Goal: Complete application form: Complete application form

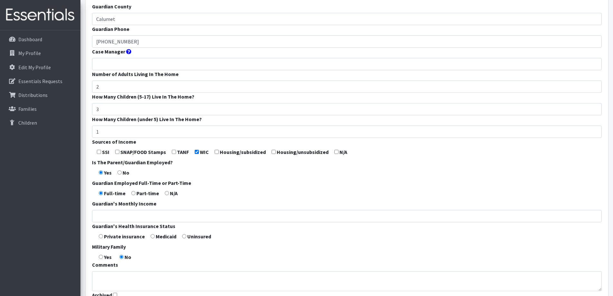
scroll to position [161, 0]
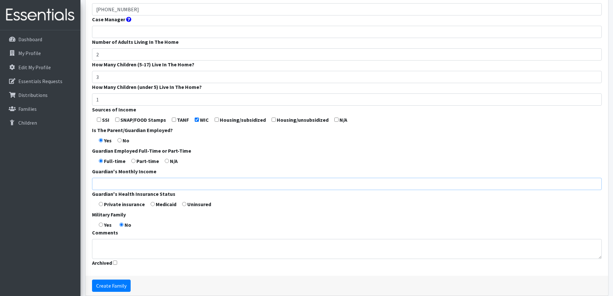
click at [208, 184] on input "Guardian's Monthly Income" at bounding box center [347, 184] width 510 height 12
type input "6000"
click at [102, 205] on input "radio" at bounding box center [101, 204] width 4 height 4
radio input "true"
click at [153, 242] on textarea "Comments" at bounding box center [347, 249] width 510 height 20
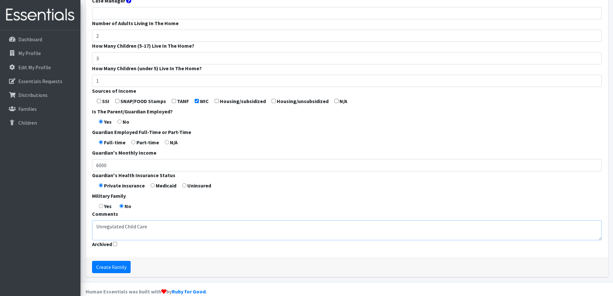
scroll to position [190, 0]
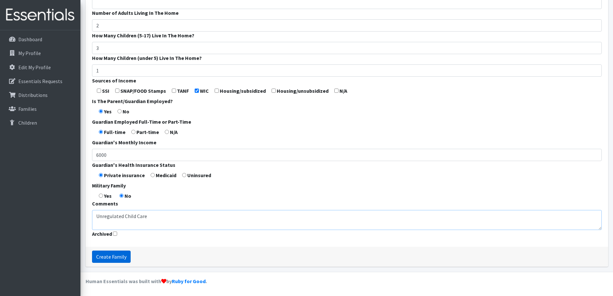
type textarea "Unregulated Child Care"
click at [123, 259] on input "Create Family" at bounding box center [111, 256] width 39 height 12
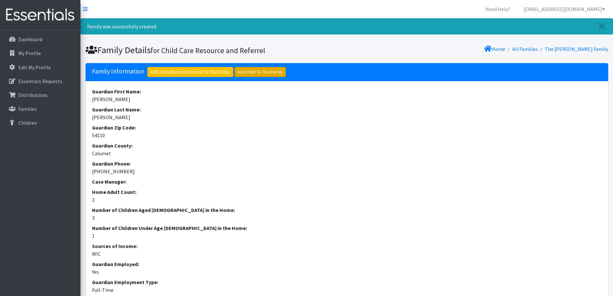
click at [251, 74] on link "Add Child To This Family" at bounding box center [260, 72] width 51 height 10
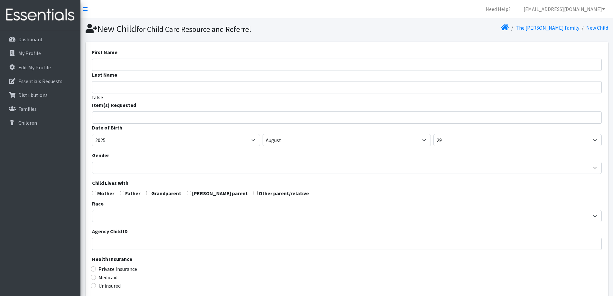
select select
click at [228, 62] on input "First Name" at bounding box center [347, 65] width 510 height 12
type input "[PERSON_NAME]"
click at [198, 121] on span at bounding box center [347, 117] width 510 height 12
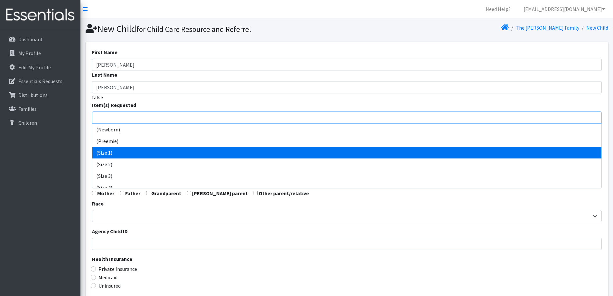
select select "14509"
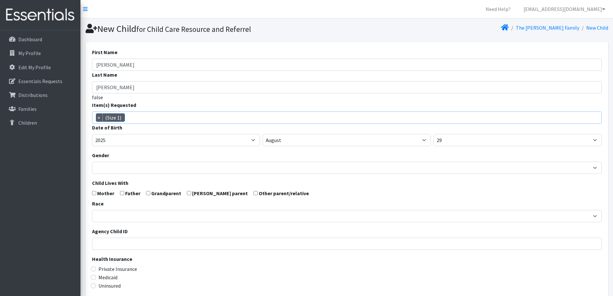
scroll to position [14, 0]
click at [152, 138] on select "2005 2006 2007 2008 2009 2010 2011 2012 2013 2014 2015 2016 2017 2018 2019 2020…" at bounding box center [176, 140] width 168 height 12
click at [92, 134] on select "2005 2006 2007 2008 2009 2010 2011 2012 2013 2014 2015 2016 2017 2018 2019 2020…" at bounding box center [176, 140] width 168 height 12
click at [314, 141] on select "January February March April May June July August September October November De…" at bounding box center [347, 140] width 168 height 12
select select "7"
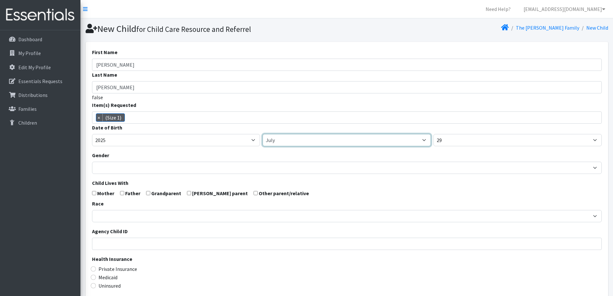
click at [263, 134] on select "January February March April May June July August September October November De…" at bounding box center [347, 140] width 168 height 12
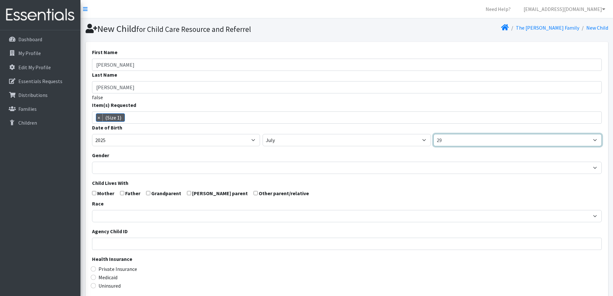
click at [466, 137] on select "1 2 3 4 5 6 7 8 9 10 11 12 13 14 15 16 17 18 19 20 21 22 23 24 25 26 27 28 29 3…" at bounding box center [518, 140] width 168 height 12
select select "11"
click at [434, 134] on select "1 2 3 4 5 6 7 8 9 10 11 12 13 14 15 16 17 18 19 20 21 22 23 24 25 26 27 28 29 3…" at bounding box center [518, 140] width 168 height 12
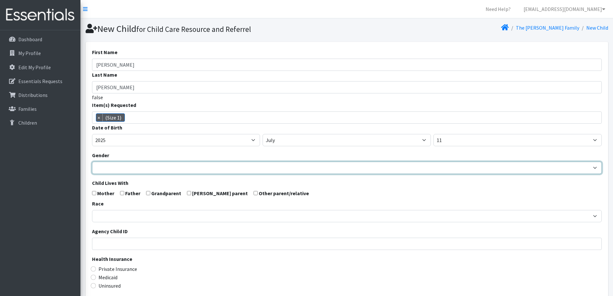
drag, startPoint x: 322, startPoint y: 169, endPoint x: 318, endPoint y: 173, distance: 5.0
click at [322, 169] on select "Male Female" at bounding box center [347, 168] width 510 height 12
select select "Female"
click at [92, 162] on select "Male Female" at bounding box center [347, 168] width 510 height 12
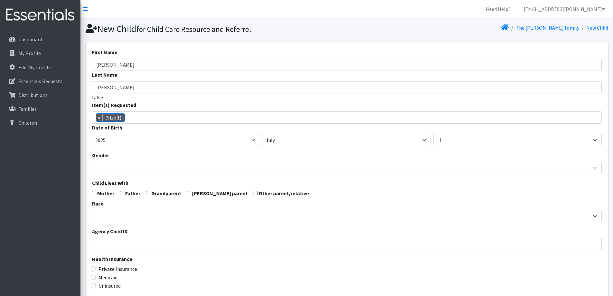
click at [94, 193] on input "checkbox" at bounding box center [94, 193] width 4 height 4
checkbox input "true"
click at [126, 193] on label "Father" at bounding box center [132, 193] width 15 height 8
click at [121, 193] on input "checkbox" at bounding box center [122, 193] width 4 height 4
checkbox input "true"
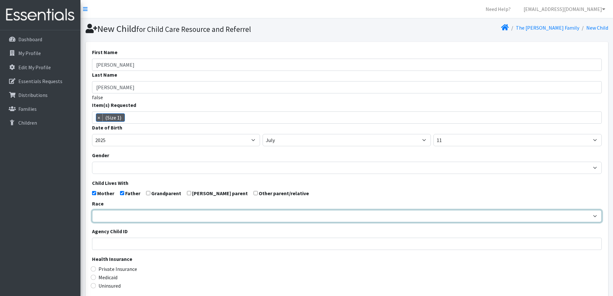
click at [131, 212] on select "African American Caucasian Hispanic Asian American Indian Pacific Islander Mult…" at bounding box center [347, 216] width 510 height 12
select select "Caucasian"
click at [92, 210] on select "[DEMOGRAPHIC_DATA] Caucasian Hispanic [DEMOGRAPHIC_DATA] [DEMOGRAPHIC_DATA] Isl…" at bounding box center [347, 216] width 510 height 12
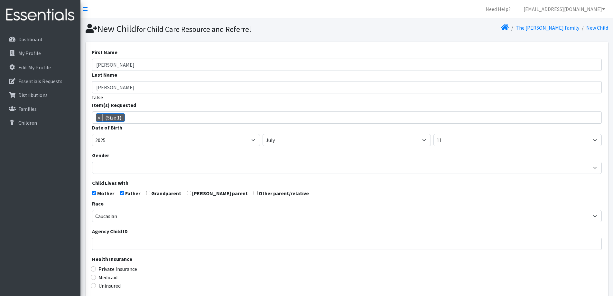
click at [230, 269] on div "Private Insurance" at bounding box center [347, 269] width 510 height 8
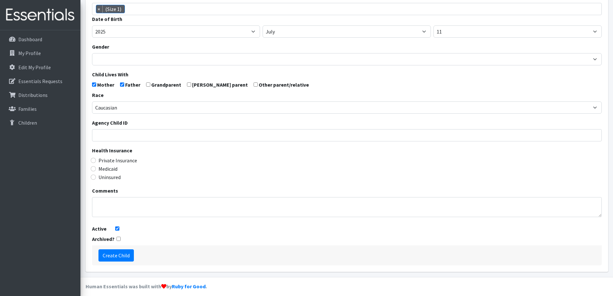
scroll to position [114, 0]
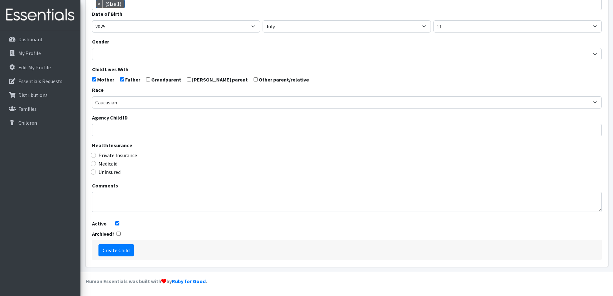
click at [107, 156] on label "Private Insurance" at bounding box center [118, 155] width 39 height 8
click at [96, 156] on input "Private Insurance" at bounding box center [93, 155] width 5 height 5
radio input "true"
click at [129, 250] on input "Create Child" at bounding box center [116, 250] width 35 height 12
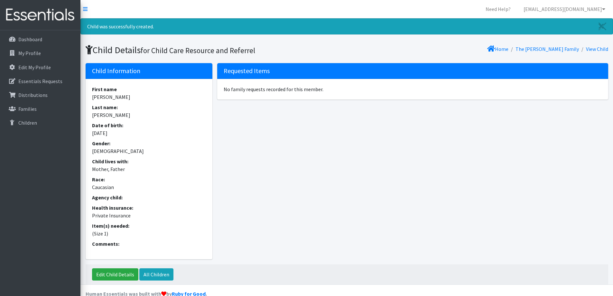
scroll to position [13, 0]
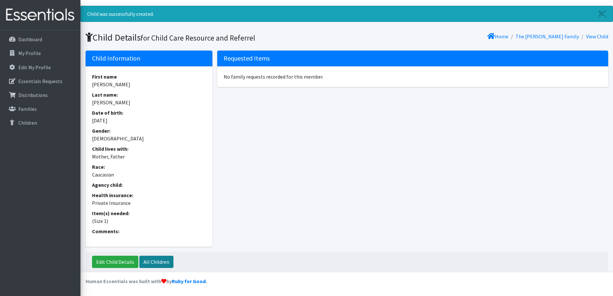
click at [154, 262] on link "All Children" at bounding box center [156, 262] width 34 height 12
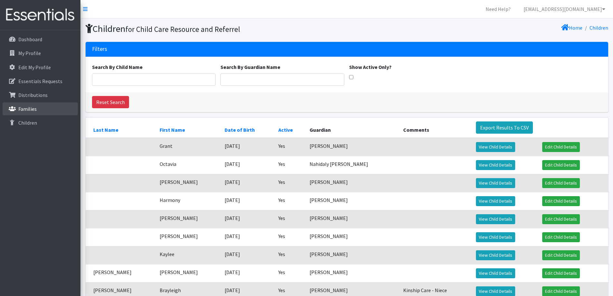
click at [24, 108] on p "Families" at bounding box center [27, 109] width 18 height 6
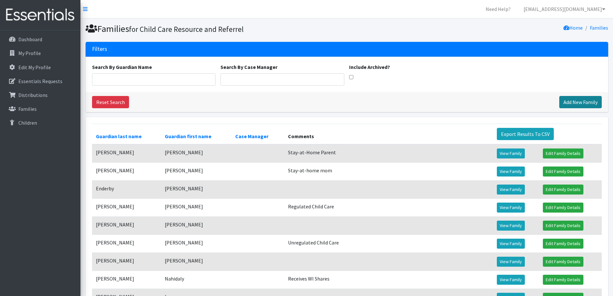
click at [584, 104] on link "Add New Family" at bounding box center [581, 102] width 42 height 12
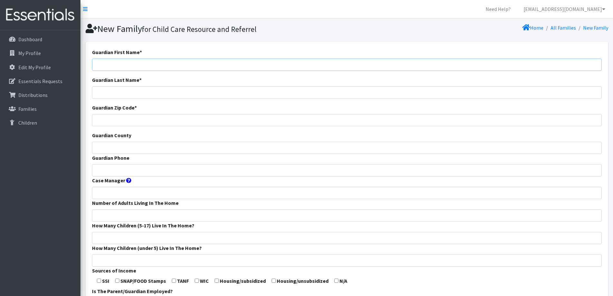
click at [175, 63] on input "Guardian First Name *" at bounding box center [347, 65] width 510 height 12
type input "Hailey"
click at [140, 94] on input "Guardian Last Name *" at bounding box center [347, 92] width 510 height 12
type input "Larabie"
click at [169, 119] on input "Guardian Zip Code *" at bounding box center [347, 120] width 510 height 12
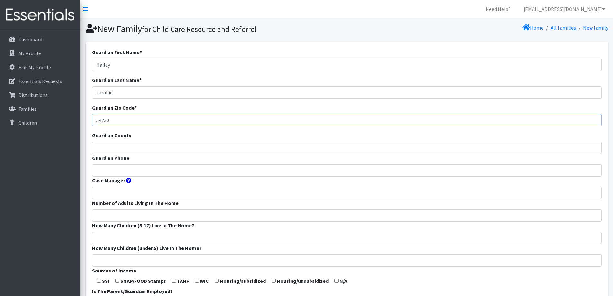
type input "54230"
click at [154, 146] on input "Guardian County" at bounding box center [347, 148] width 510 height 12
type input "Manitowoc"
click at [167, 169] on input "Guardian Phone" at bounding box center [347, 170] width 510 height 12
type input "920-418-2951"
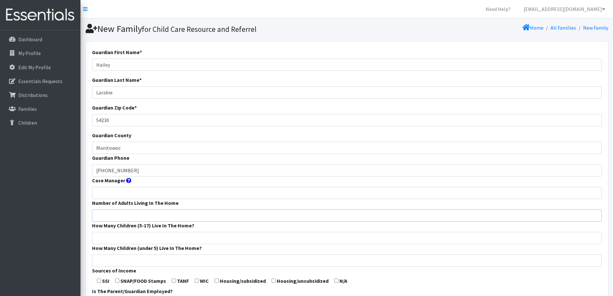
click at [179, 216] on input "Number of Adults Living In The Home" at bounding box center [347, 215] width 510 height 12
type input "2"
click at [157, 236] on input "How Many Children (5-17) Live In The Home?" at bounding box center [347, 238] width 510 height 12
type input "1"
click at [158, 261] on input "How Many Children (under 5) Live In The Home?" at bounding box center [347, 260] width 510 height 12
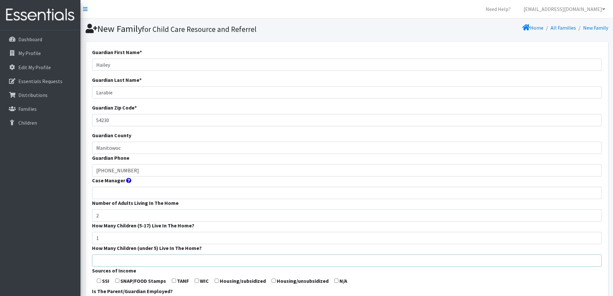
type input "1"
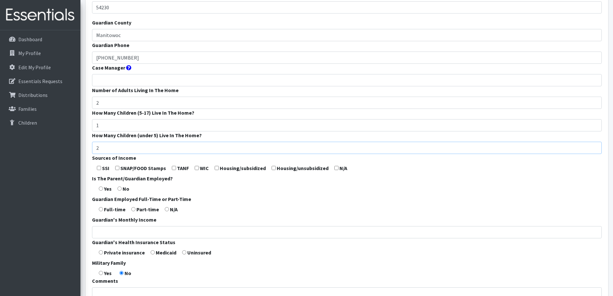
scroll to position [129, 0]
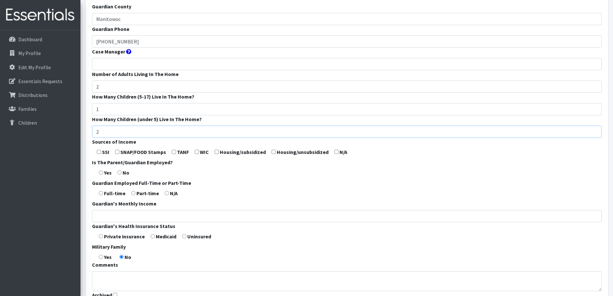
type input "2"
click at [199, 151] on form "Guardian First Name * Hailey Guardian Last Name * Larabie Guardian Zip Code * 5…" at bounding box center [347, 111] width 510 height 382
click at [196, 151] on input "checkbox" at bounding box center [197, 152] width 4 height 4
checkbox input "true"
click at [166, 193] on input "radio" at bounding box center [167, 193] width 4 height 4
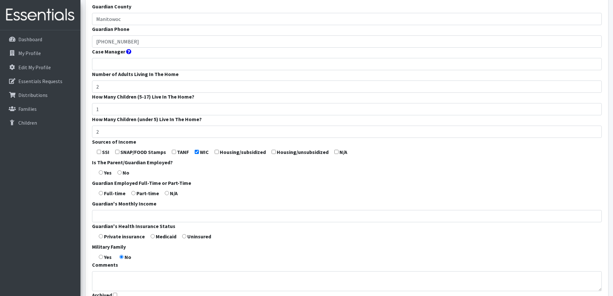
radio input "true"
click at [164, 215] on input "Guardian's Monthly Income" at bounding box center [347, 216] width 510 height 12
type input "3500"
click at [153, 235] on input "radio" at bounding box center [153, 236] width 4 height 4
radio input "true"
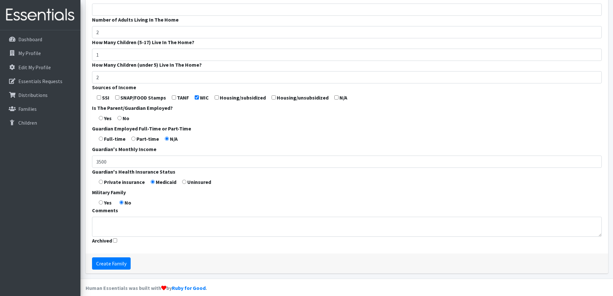
scroll to position [190, 0]
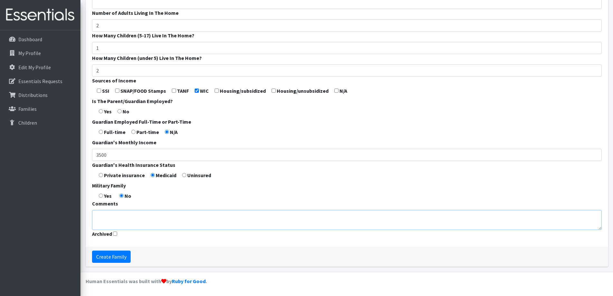
click at [207, 225] on textarea "Comments" at bounding box center [347, 220] width 510 height 20
type textarea "Stay-at-home mom"
click at [114, 254] on input "Create Family" at bounding box center [111, 256] width 39 height 12
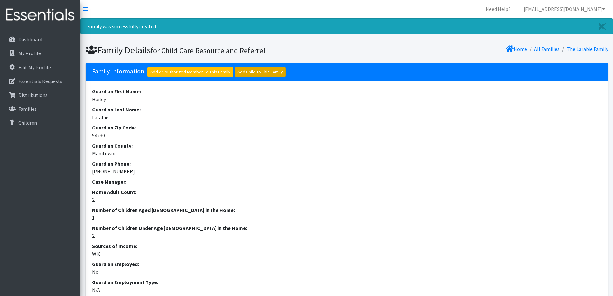
click at [264, 69] on link "Add Child To This Family" at bounding box center [260, 72] width 51 height 10
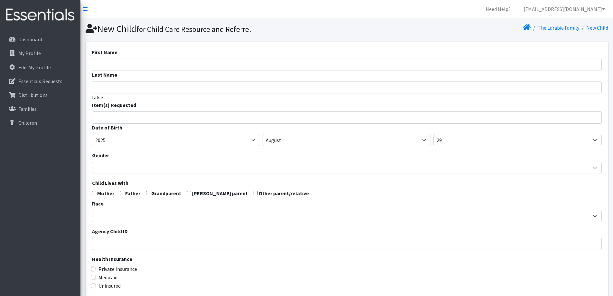
select select
click at [260, 69] on input "First Name" at bounding box center [347, 65] width 510 height 12
type input "[PERSON_NAME]"
click at [257, 88] on input "Last Name" at bounding box center [347, 87] width 510 height 12
type input "Larabie"
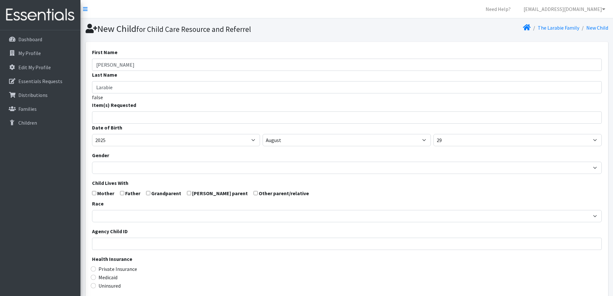
click at [252, 119] on ul at bounding box center [349, 116] width 514 height 8
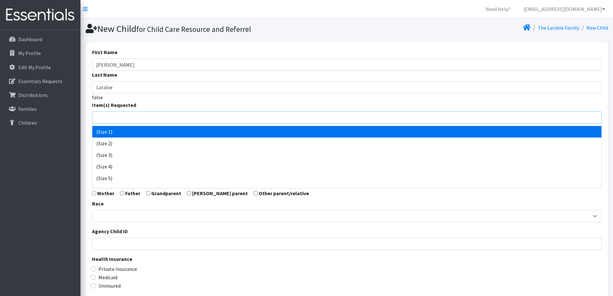
scroll to position [32, 0]
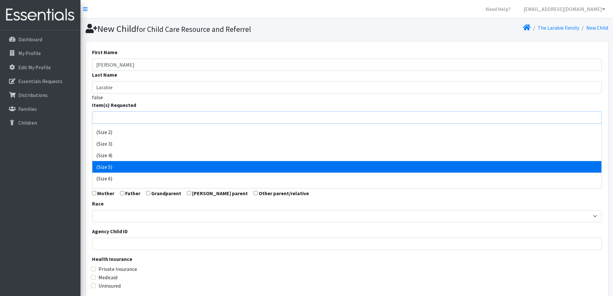
select select "14488"
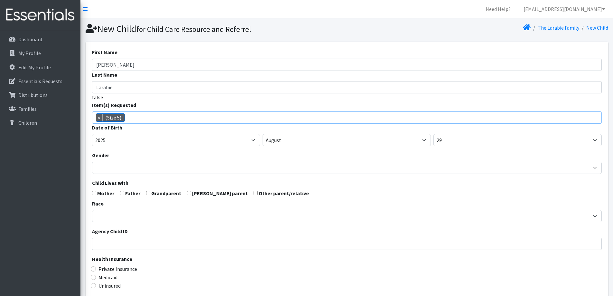
scroll to position [41, 0]
click at [313, 142] on select "January February March April May June July August September October November De…" at bounding box center [347, 140] width 168 height 12
select select "9"
click at [263, 134] on select "January February March April May June July August September October November De…" at bounding box center [347, 140] width 168 height 12
click at [493, 141] on select "1 2 3 4 5 6 7 8 9 10 11 12 13 14 15 16 17 18 19 20 21 22 23 24 25 26 27 28 29 3…" at bounding box center [518, 140] width 168 height 12
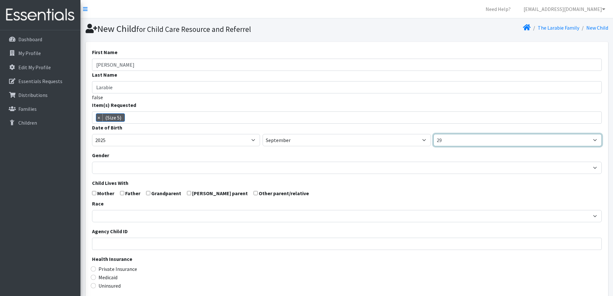
select select "11"
click at [434, 134] on select "1 2 3 4 5 6 7 8 9 10 11 12 13 14 15 16 17 18 19 20 21 22 23 24 25 26 27 28 29 3…" at bounding box center [518, 140] width 168 height 12
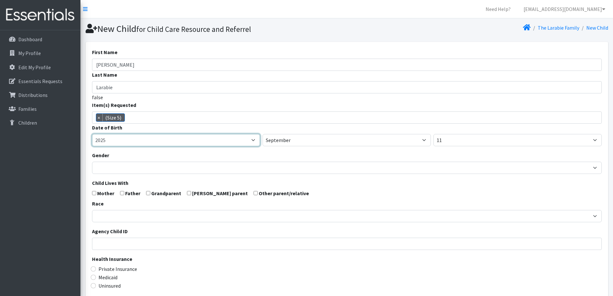
click at [217, 138] on select "2005 2006 2007 2008 2009 2010 2011 2012 2013 2014 2015 2016 2017 2018 2019 2020…" at bounding box center [176, 140] width 168 height 12
select select "2022"
click at [92, 134] on select "2005 2006 2007 2008 2009 2010 2011 2012 2013 2014 2015 2016 2017 2018 2019 2020…" at bounding box center [176, 140] width 168 height 12
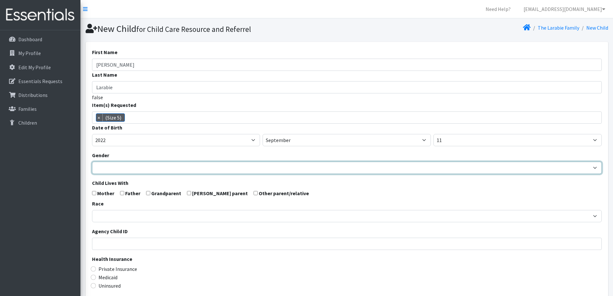
click at [168, 173] on select "[DEMOGRAPHIC_DATA] [DEMOGRAPHIC_DATA]" at bounding box center [347, 168] width 510 height 12
select select "[DEMOGRAPHIC_DATA]"
click at [92, 162] on select "[DEMOGRAPHIC_DATA] [DEMOGRAPHIC_DATA]" at bounding box center [347, 168] width 510 height 12
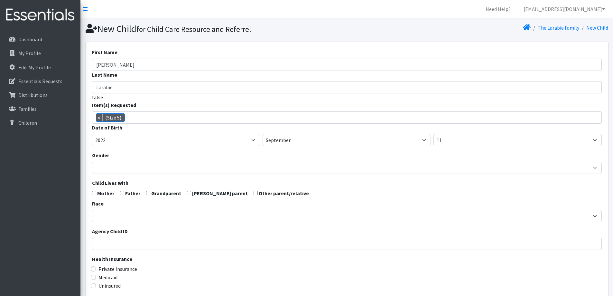
click at [94, 193] on input "checkbox" at bounding box center [94, 193] width 4 height 4
checkbox input "true"
click at [118, 193] on form "First Name Mason Last Name Larabie false Item(s) Requested (Newborn) (Preemie) …" at bounding box center [347, 210] width 510 height 325
click at [121, 192] on input "checkbox" at bounding box center [122, 193] width 4 height 4
checkbox input "true"
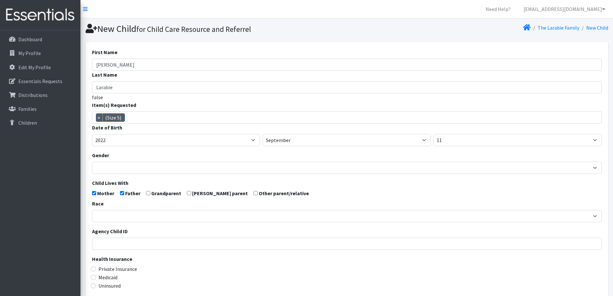
scroll to position [32, 0]
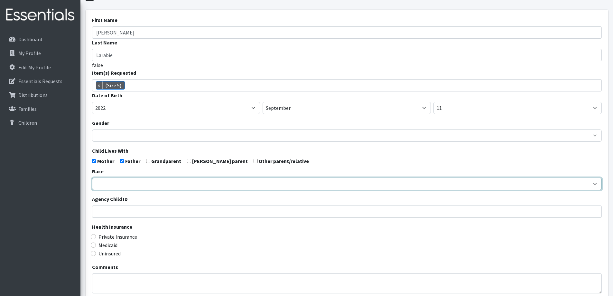
click at [226, 181] on select "African American Caucasian Hispanic Asian American Indian Pacific Islander Mult…" at bounding box center [347, 184] width 510 height 12
select select "Caucasian"
click at [92, 178] on select "African American Caucasian Hispanic Asian American Indian Pacific Islander Mult…" at bounding box center [347, 184] width 510 height 12
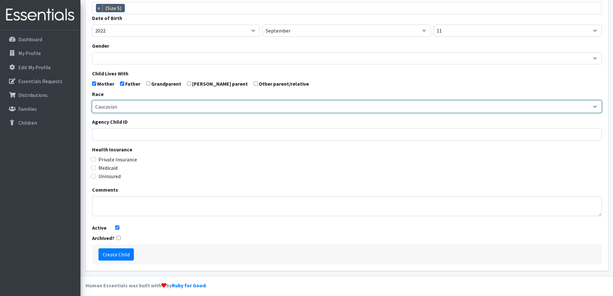
scroll to position [114, 0]
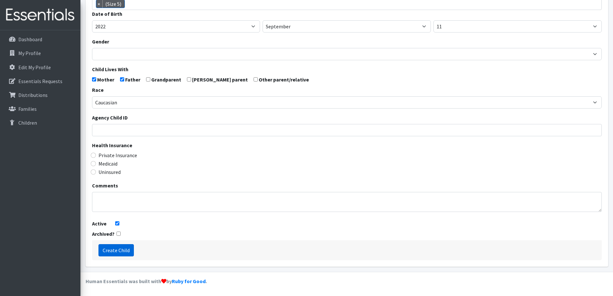
click at [123, 248] on input "Create Child" at bounding box center [116, 250] width 35 height 12
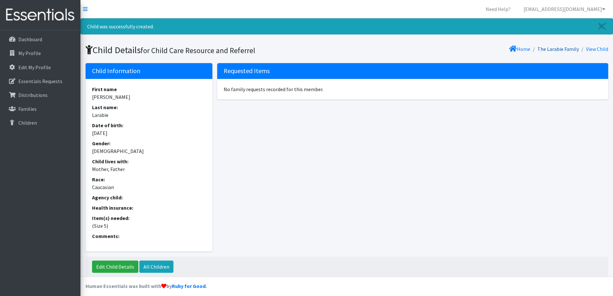
click at [558, 51] on link "The Larabie Family" at bounding box center [559, 49] width 42 height 6
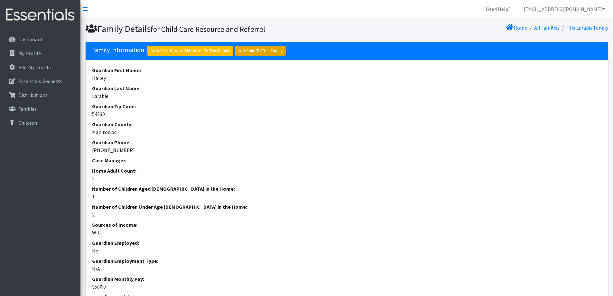
click at [255, 51] on link "Add Child To This Family" at bounding box center [260, 51] width 51 height 10
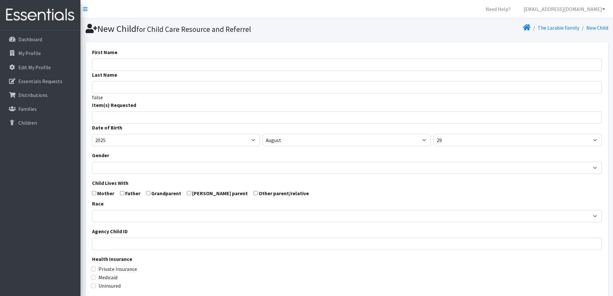
select select
click at [234, 67] on input "First Name" at bounding box center [347, 65] width 510 height 12
type input "Skylar"
click at [232, 89] on input "Last Name" at bounding box center [347, 87] width 510 height 12
type input "Larabie"
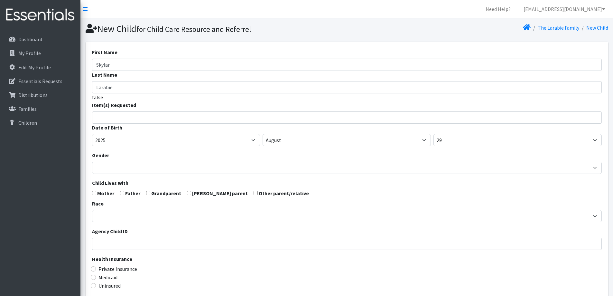
click at [221, 120] on ul at bounding box center [349, 116] width 514 height 8
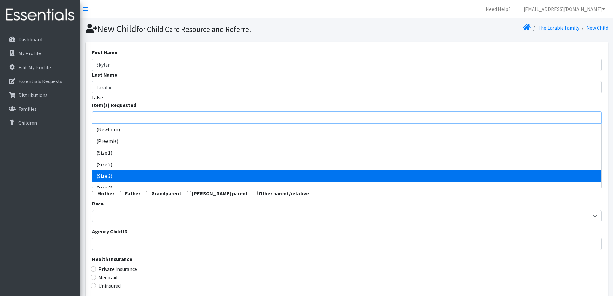
scroll to position [32, 0]
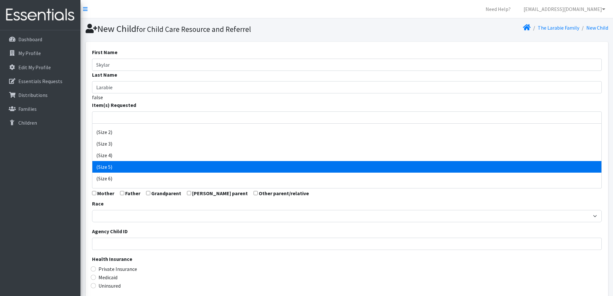
select select "14488"
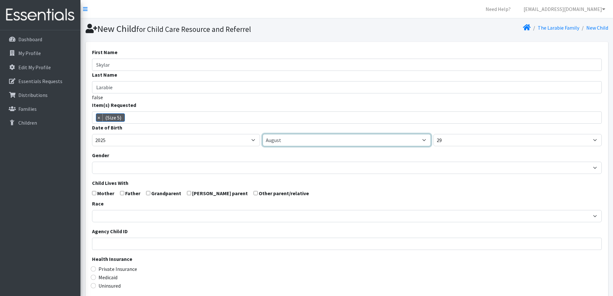
click at [309, 144] on select "January February March April May June July August September October November De…" at bounding box center [347, 140] width 168 height 12
select select "2"
click at [263, 134] on select "January February March April May June July August September October November De…" at bounding box center [347, 140] width 168 height 12
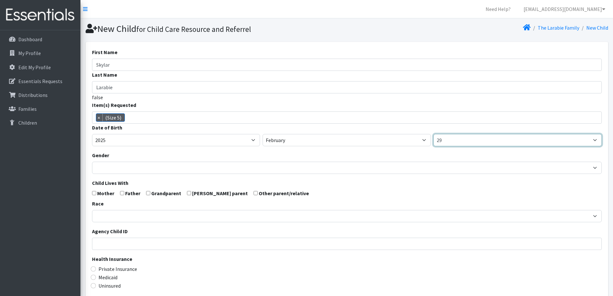
click at [469, 146] on select "1 2 3 4 5 6 7 8 9 10 11 12 13 14 15 16 17 18 19 20 21 22 23 24 25 26 27 28 29 3…" at bounding box center [518, 140] width 168 height 12
select select "22"
click at [434, 134] on select "1 2 3 4 5 6 7 8 9 10 11 12 13 14 15 16 17 18 19 20 21 22 23 24 25 26 27 28 29 3…" at bounding box center [518, 140] width 168 height 12
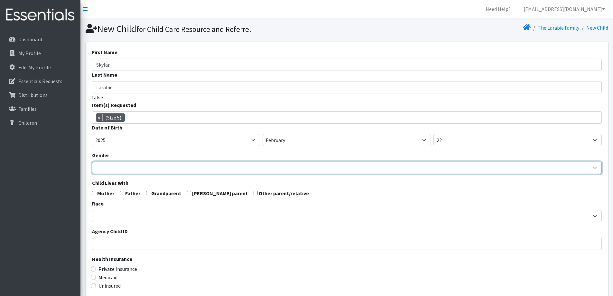
click at [269, 166] on select "Male Female" at bounding box center [347, 168] width 510 height 12
select select "Female"
click at [92, 162] on select "Male Female" at bounding box center [347, 168] width 510 height 12
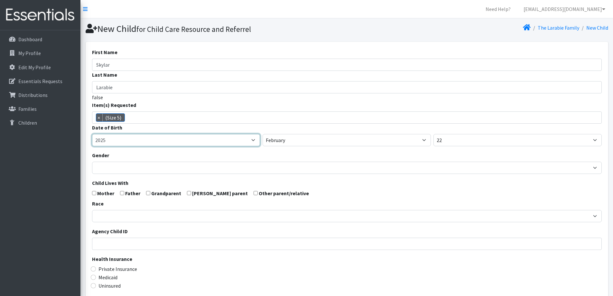
click at [219, 138] on select "2005 2006 2007 2008 2009 2010 2011 2012 2013 2014 2015 2016 2017 2018 2019 2020…" at bounding box center [176, 140] width 168 height 12
select select "2024"
click at [92, 134] on select "2005 2006 2007 2008 2009 2010 2011 2012 2013 2014 2015 2016 2017 2018 2019 2020…" at bounding box center [176, 140] width 168 height 12
click at [94, 192] on input "checkbox" at bounding box center [94, 193] width 4 height 4
checkbox input "true"
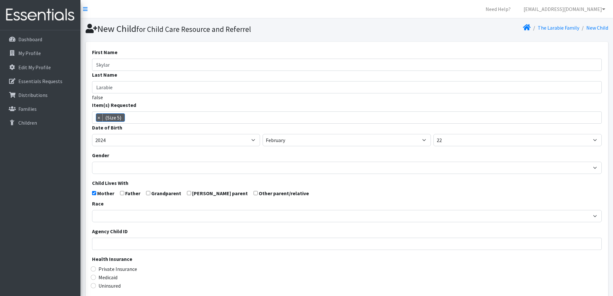
click at [120, 192] on input "checkbox" at bounding box center [122, 193] width 4 height 4
checkbox input "true"
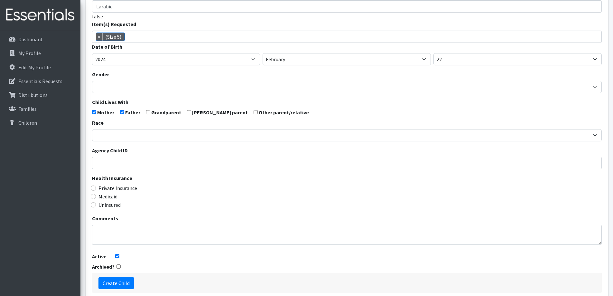
scroll to position [97, 0]
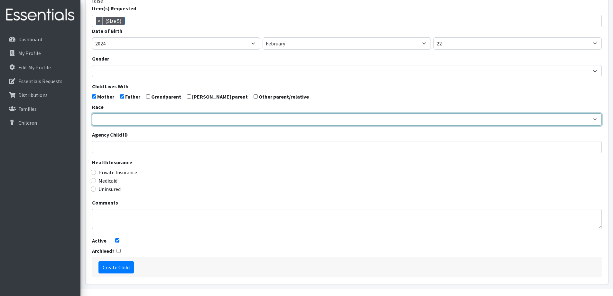
click at [193, 118] on select "African American Caucasian Hispanic Asian American Indian Pacific Islander Mult…" at bounding box center [347, 119] width 510 height 12
select select "Caucasian"
click at [92, 113] on select "African American Caucasian Hispanic Asian American Indian Pacific Islander Mult…" at bounding box center [347, 119] width 510 height 12
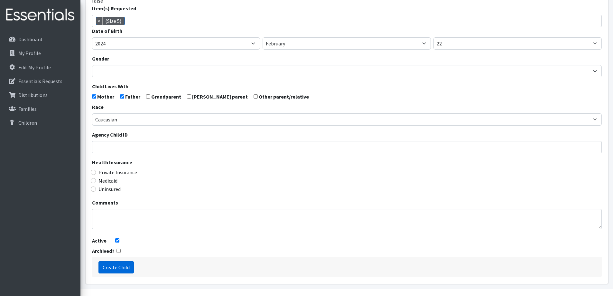
click at [117, 269] on input "Create Child" at bounding box center [116, 267] width 35 height 12
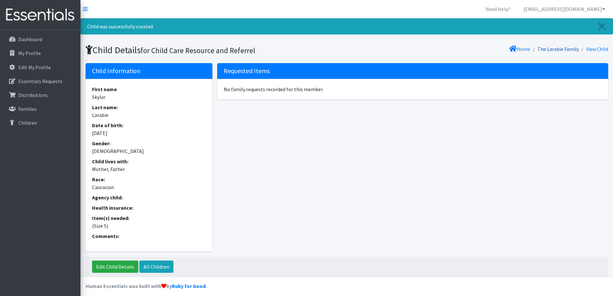
click at [561, 49] on link "The Larabie Family" at bounding box center [559, 49] width 42 height 6
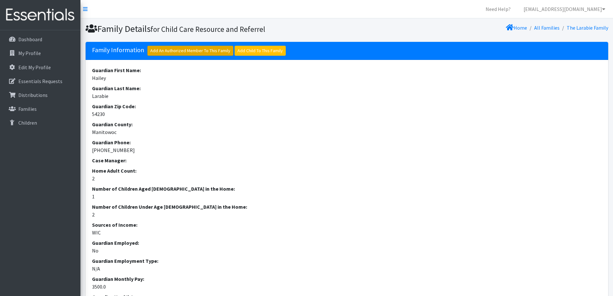
click at [180, 47] on link "Add An Authorized Member To This Family" at bounding box center [190, 51] width 86 height 10
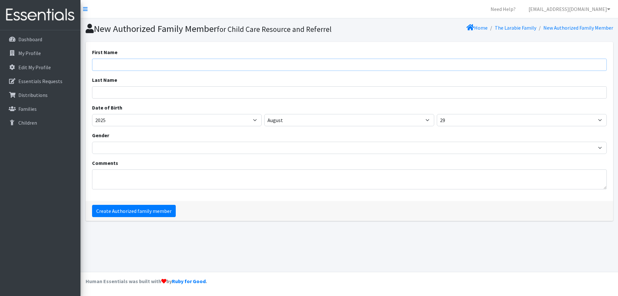
click at [156, 66] on input "First Name" at bounding box center [349, 65] width 515 height 12
type input "[PERSON_NAME]"
click at [168, 212] on input "Create Authorized family member" at bounding box center [134, 211] width 84 height 12
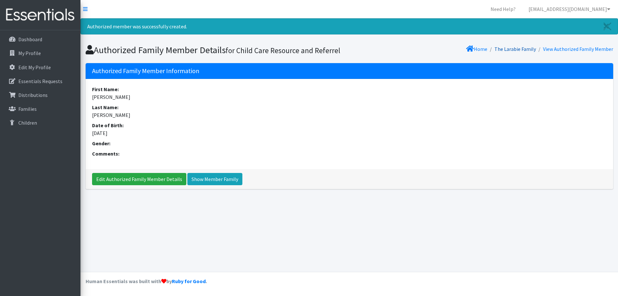
click at [532, 47] on link "The Larabie Family" at bounding box center [516, 49] width 42 height 6
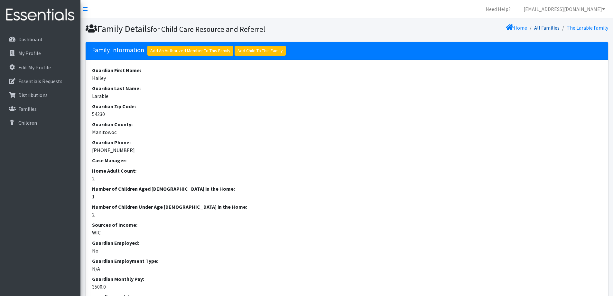
click at [549, 29] on link "All Families" at bounding box center [546, 27] width 25 height 6
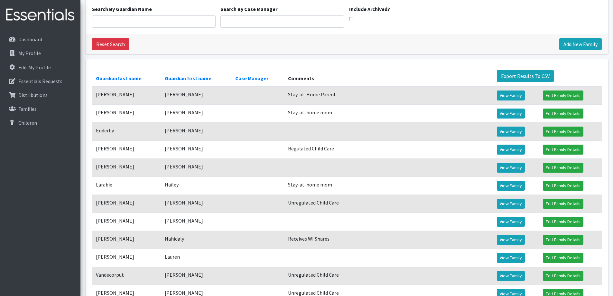
scroll to position [45, 0]
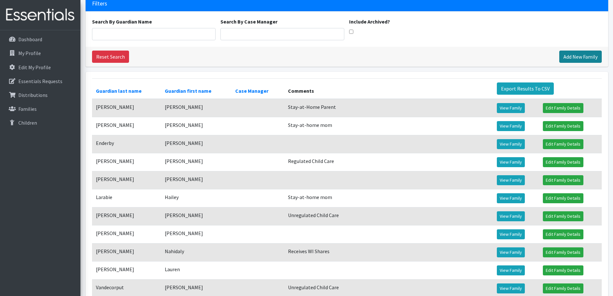
click at [570, 52] on link "Add New Family" at bounding box center [581, 57] width 42 height 12
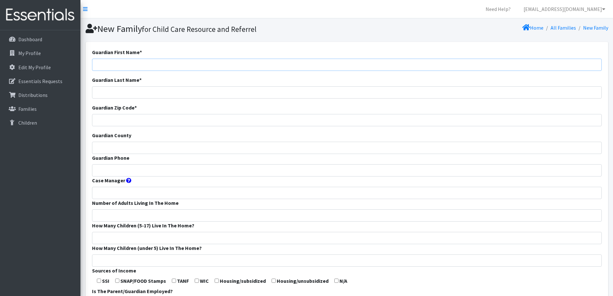
click at [207, 63] on input "Guardian First Name *" at bounding box center [347, 65] width 510 height 12
type input "Charisbel"
type input "[PERSON_NAME]"
click at [189, 119] on input "Guardian Zip Code *" at bounding box center [347, 120] width 510 height 12
type input "54207"
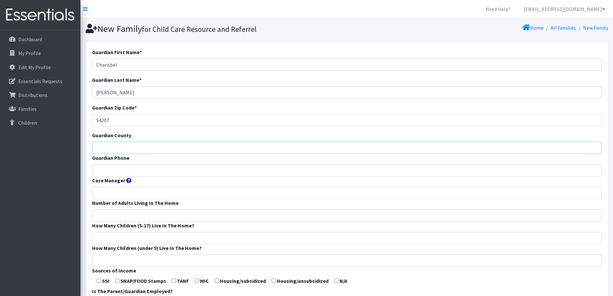
click at [181, 151] on input "Guardian County" at bounding box center [347, 148] width 510 height 12
type input "Manitowoc"
click at [181, 166] on input "Guardian Phone" at bounding box center [347, 170] width 510 height 12
type input "863-801-5963"
click at [172, 212] on input "Number of Adults Living In The Home" at bounding box center [347, 215] width 510 height 12
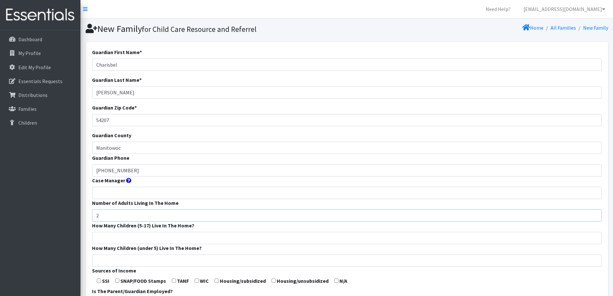
type input "2"
click at [174, 238] on input "How Many Children (5-17) Live In The Home?" at bounding box center [347, 238] width 510 height 12
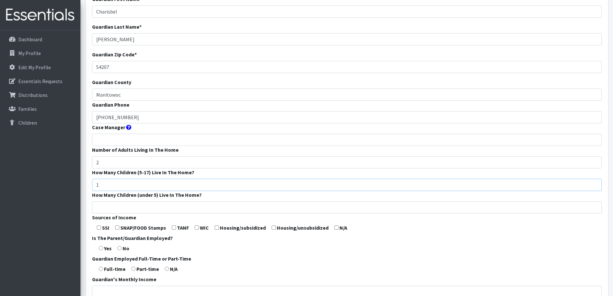
scroll to position [64, 0]
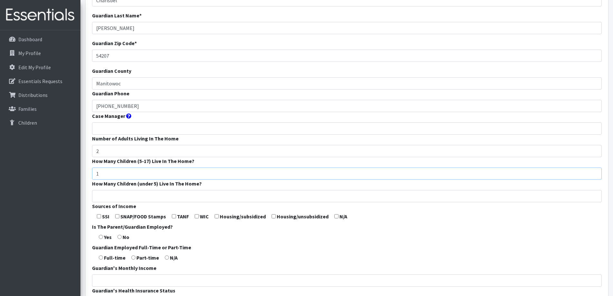
type input "1"
click at [169, 191] on input "How Many Children (under 5) Live In The Home?" at bounding box center [347, 196] width 510 height 12
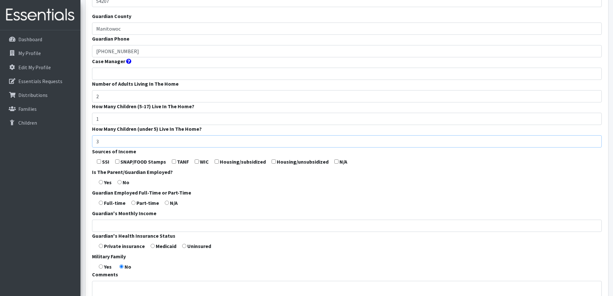
scroll to position [129, 0]
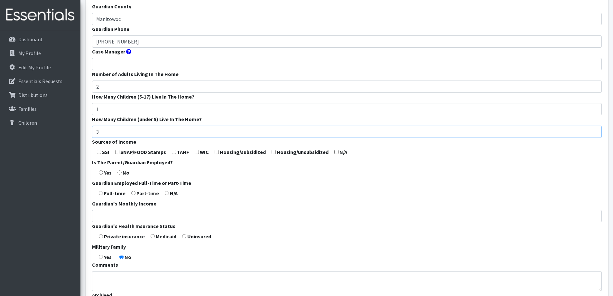
type input "3"
click at [116, 152] on input "checkbox" at bounding box center [117, 152] width 4 height 4
checkbox input "true"
click at [196, 151] on input "checkbox" at bounding box center [197, 152] width 4 height 4
checkbox input "true"
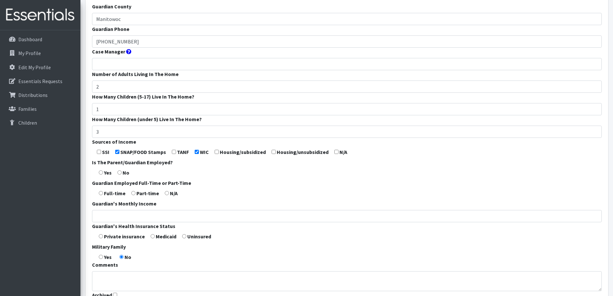
click at [133, 192] on input "radio" at bounding box center [133, 193] width 4 height 4
radio input "true"
click at [141, 217] on input "Guardian's Monthly Income" at bounding box center [347, 216] width 510 height 12
type input "1200"
click at [154, 233] on form "Guardian First Name * Charisbel Guardian Last Name * Morales Guardian Zip Code …" at bounding box center [347, 111] width 510 height 382
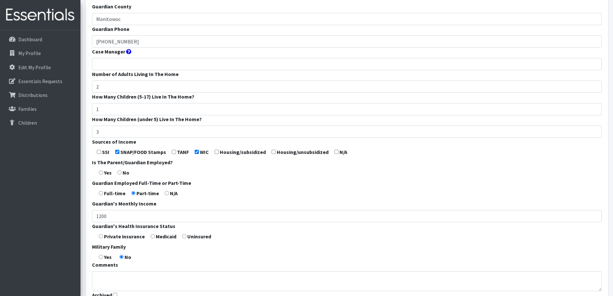
click at [151, 236] on input "radio" at bounding box center [153, 236] width 4 height 4
radio input "true"
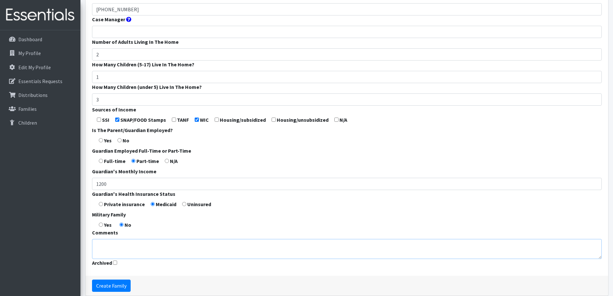
click at [177, 245] on textarea "Comments" at bounding box center [347, 249] width 510 height 20
type textarea "Stay-at-home parent; Birth-3 Services"
click at [116, 285] on input "Create Family" at bounding box center [111, 285] width 39 height 12
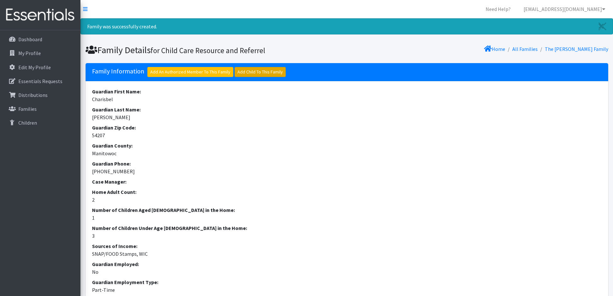
click at [263, 73] on link "Add Child To This Family" at bounding box center [260, 72] width 51 height 10
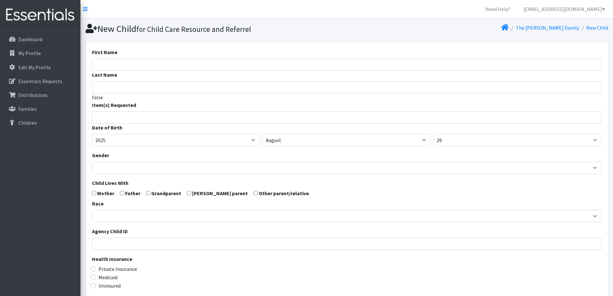
select select
click at [260, 62] on input "First Name" at bounding box center [347, 65] width 510 height 12
type input "Gael"
click at [252, 84] on input "Last Name" at bounding box center [347, 87] width 510 height 12
type input "[PERSON_NAME]"
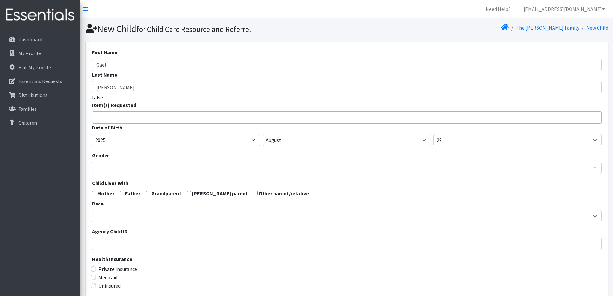
click at [186, 120] on ul at bounding box center [349, 116] width 514 height 8
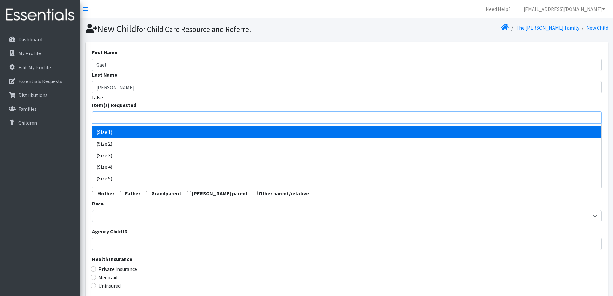
scroll to position [32, 0]
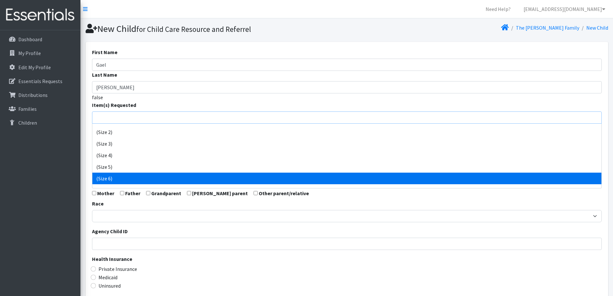
select select "14491"
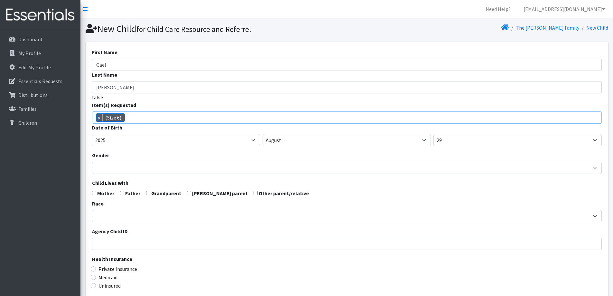
scroll to position [47, 0]
click at [238, 139] on select "2005 2006 2007 2008 2009 2010 2011 2012 2013 2014 2015 2016 2017 2018 2019 2020…" at bounding box center [176, 140] width 168 height 12
select select "2023"
click at [92, 134] on select "2005 2006 2007 2008 2009 2010 2011 2012 2013 2014 2015 2016 2017 2018 2019 2020…" at bounding box center [176, 140] width 168 height 12
click at [339, 145] on select "January February March April May June July August September October November De…" at bounding box center [347, 140] width 168 height 12
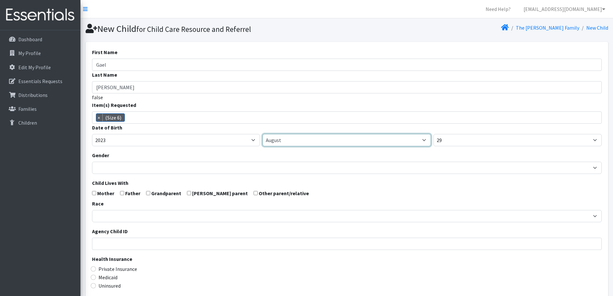
select select "10"
click at [263, 134] on select "January February March April May June July August September October November De…" at bounding box center [347, 140] width 168 height 12
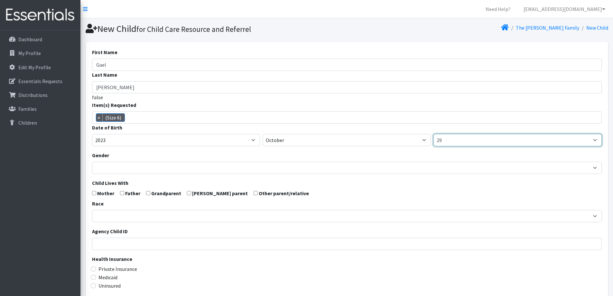
click at [486, 139] on select "1 2 3 4 5 6 7 8 9 10 11 12 13 14 15 16 17 18 19 20 21 22 23 24 25 26 27 28 29 3…" at bounding box center [518, 140] width 168 height 12
select select "4"
click at [434, 134] on select "1 2 3 4 5 6 7 8 9 10 11 12 13 14 15 16 17 18 19 20 21 22 23 24 25 26 27 28 29 3…" at bounding box center [518, 140] width 168 height 12
click at [375, 156] on div "Gender Male Female" at bounding box center [347, 162] width 510 height 23
click at [301, 65] on input "Gael" at bounding box center [347, 65] width 510 height 12
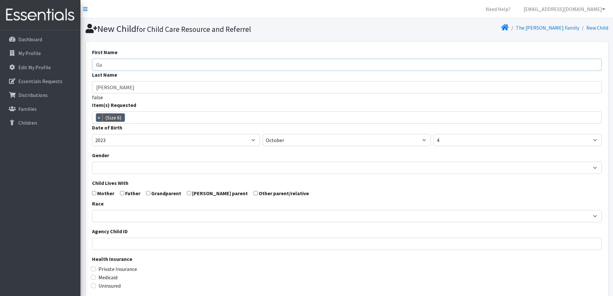
type input "G"
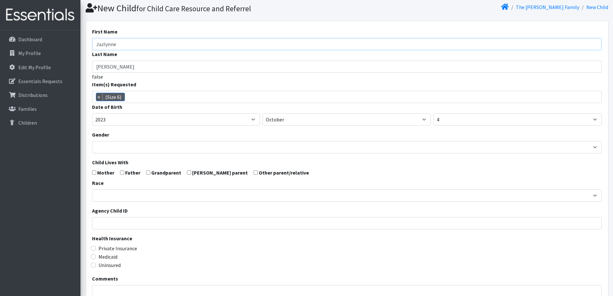
scroll to position [32, 0]
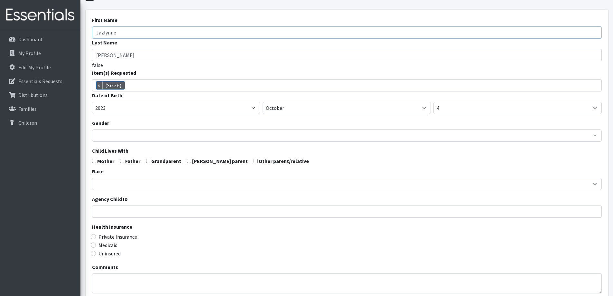
type input "Jazlynne"
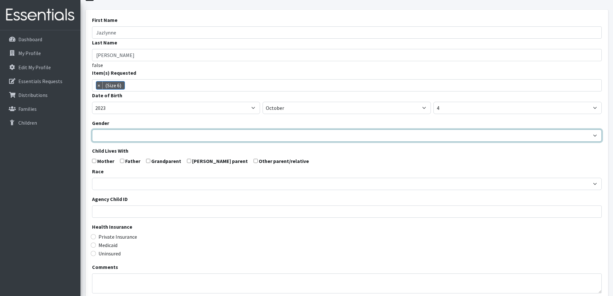
click at [220, 138] on select "Male Female" at bounding box center [347, 135] width 510 height 12
select select "[DEMOGRAPHIC_DATA]"
click at [92, 129] on select "Male Female" at bounding box center [347, 135] width 510 height 12
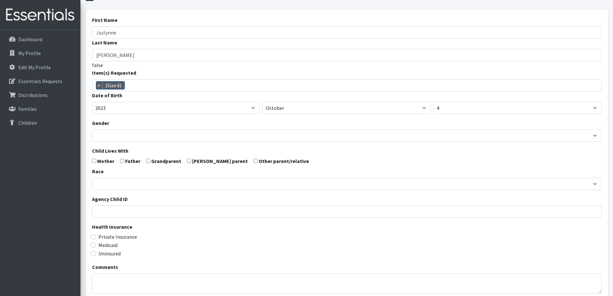
click at [93, 161] on input "checkbox" at bounding box center [94, 161] width 4 height 4
checkbox input "true"
click at [122, 160] on input "checkbox" at bounding box center [122, 161] width 4 height 4
checkbox input "true"
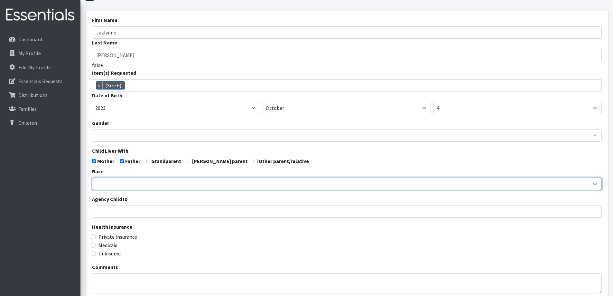
click at [123, 185] on select "African American Caucasian Hispanic Asian American Indian Pacific Islander Mult…" at bounding box center [347, 184] width 510 height 12
select select "Hispanic"
click at [92, 178] on select "African American Caucasian Hispanic Asian American Indian Pacific Islander Mult…" at bounding box center [347, 184] width 510 height 12
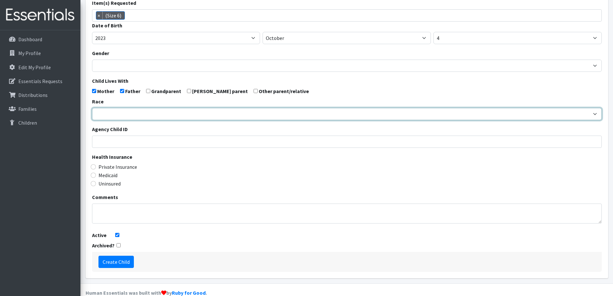
scroll to position [114, 0]
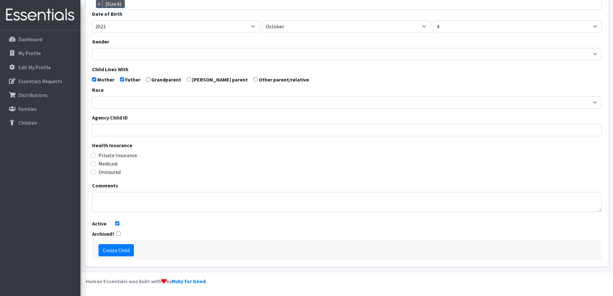
click at [112, 164] on label "Medicaid" at bounding box center [108, 164] width 19 height 8
click at [96, 164] on input "Medicaid" at bounding box center [93, 163] width 5 height 5
radio input "true"
click at [124, 250] on input "Create Child" at bounding box center [116, 250] width 35 height 12
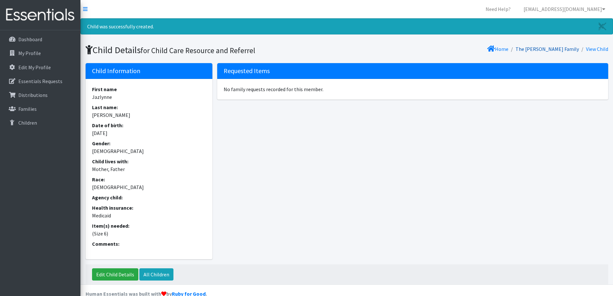
click at [556, 49] on link "The [PERSON_NAME] Family" at bounding box center [547, 49] width 63 height 6
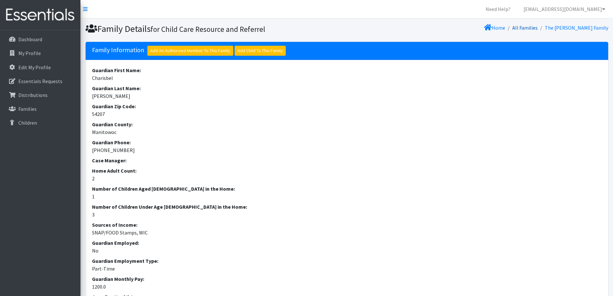
click at [538, 29] on link "All Families" at bounding box center [525, 27] width 25 height 6
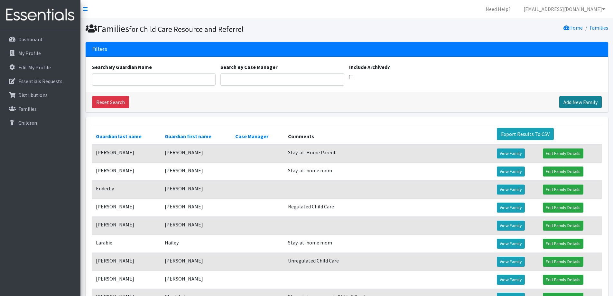
click at [577, 99] on link "Add New Family" at bounding box center [581, 102] width 42 height 12
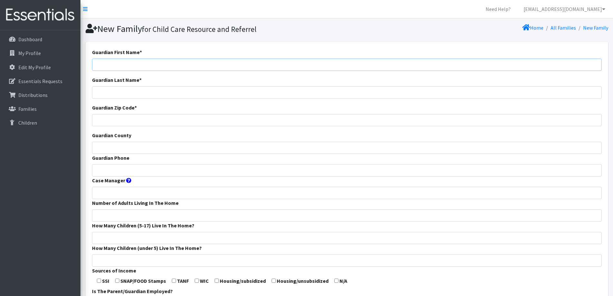
click at [188, 64] on input "Guardian First Name *" at bounding box center [347, 65] width 510 height 12
type input "[PERSON_NAME]"
click at [171, 121] on input "Guardian Zip Code *" at bounding box center [347, 120] width 510 height 12
type input "54915"
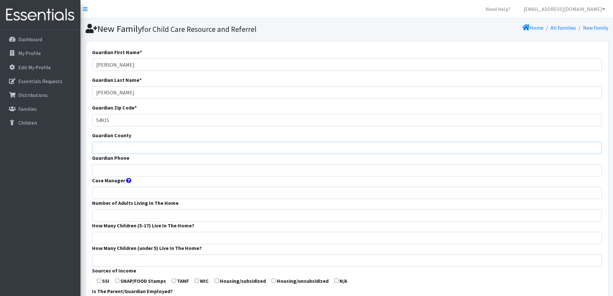
click at [174, 147] on input "Guardian County" at bounding box center [347, 148] width 510 height 12
type input "Calumet"
click at [188, 174] on input "Guardian Phone" at bounding box center [347, 170] width 510 height 12
type input "920-515-4469"
click at [203, 213] on input "Number of Adults Living In The Home" at bounding box center [347, 215] width 510 height 12
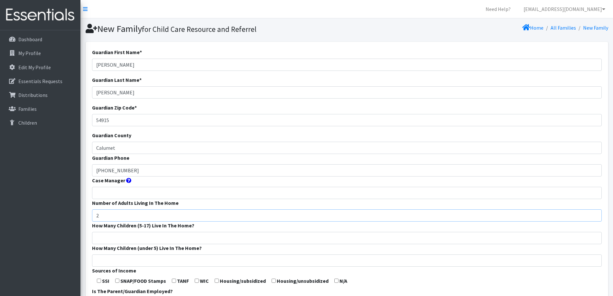
type input "2"
click at [204, 239] on input "How Many Children (5-17) Live In The Home?" at bounding box center [347, 238] width 510 height 12
type input "2"
click at [203, 260] on input "How Many Children (under 5) Live In The Home?" at bounding box center [347, 260] width 510 height 12
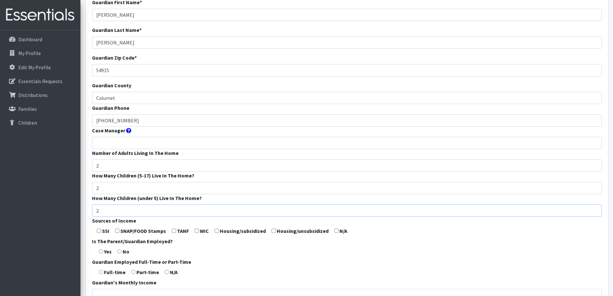
scroll to position [64, 0]
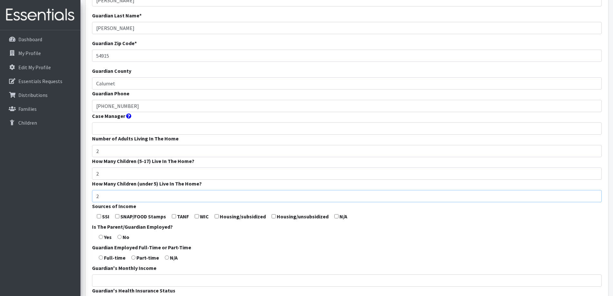
type input "2"
click at [99, 218] on input "checkbox" at bounding box center [99, 216] width 4 height 4
checkbox input "true"
click at [118, 215] on input "checkbox" at bounding box center [117, 216] width 4 height 4
checkbox input "true"
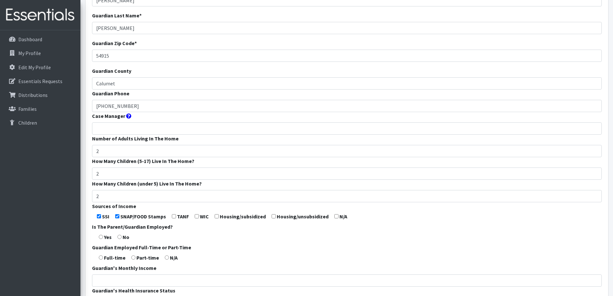
click at [196, 216] on input "checkbox" at bounding box center [197, 216] width 4 height 4
checkbox input "true"
click at [214, 215] on form "Guardian First Name * Ruth Guardian Last Name * Cooperman Guardian Zip Code * 5…" at bounding box center [347, 175] width 510 height 382
click at [218, 215] on input "checkbox" at bounding box center [217, 216] width 4 height 4
checkbox input "true"
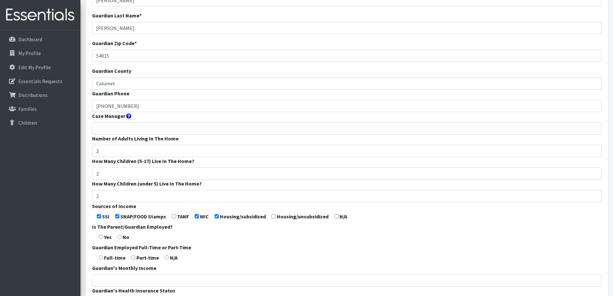
click at [272, 216] on input "checkbox" at bounding box center [274, 216] width 4 height 4
checkbox input "true"
click at [217, 216] on input "checkbox" at bounding box center [217, 216] width 4 height 4
checkbox input "false"
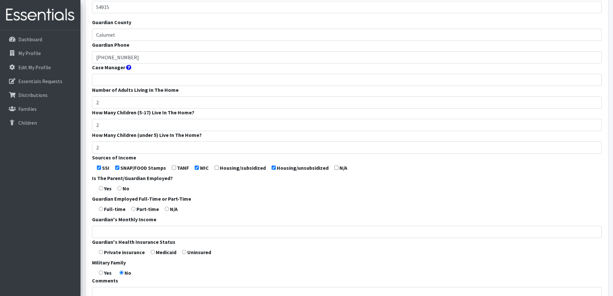
scroll to position [129, 0]
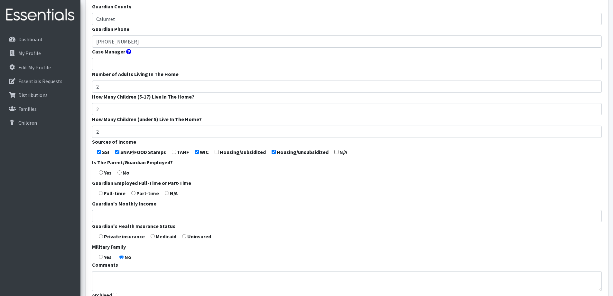
click at [123, 173] on label "No" at bounding box center [126, 173] width 7 height 8
click at [118, 172] on input "radio" at bounding box center [120, 172] width 4 height 4
radio input "true"
click at [167, 193] on input "radio" at bounding box center [167, 193] width 4 height 4
radio input "true"
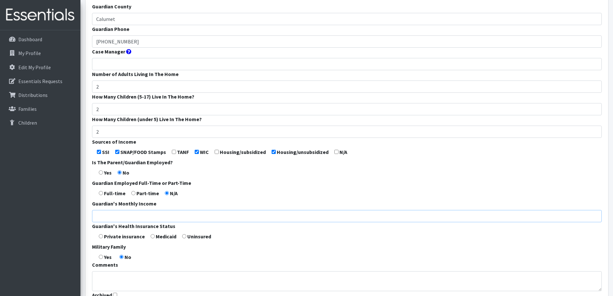
click at [172, 215] on input "Guardian's Monthly Income" at bounding box center [347, 216] width 510 height 12
type input "1080"
click at [153, 237] on input "radio" at bounding box center [153, 236] width 4 height 4
radio input "true"
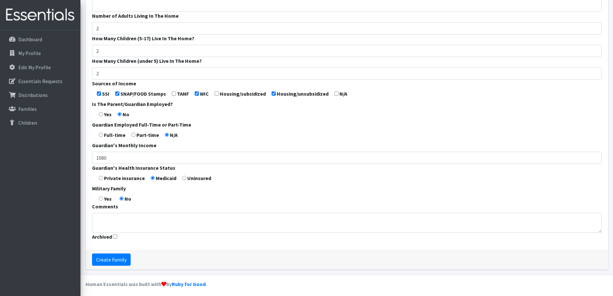
scroll to position [190, 0]
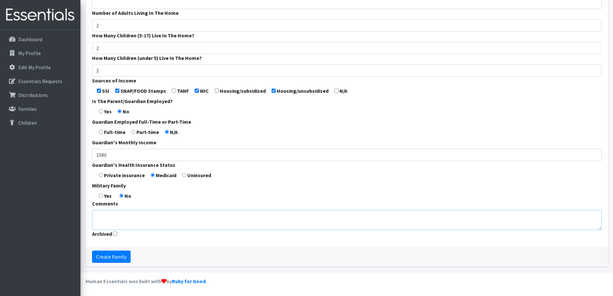
click at [183, 214] on textarea "Comments" at bounding box center [347, 220] width 510 height 20
type textarea "T"
type textarea "S"
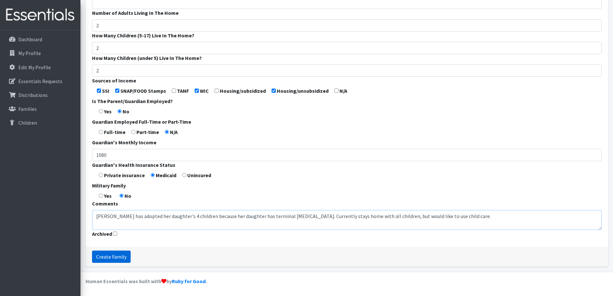
type textarea "Grandma has adopted her daughter's 4 children because her daughter has terminal…"
click at [122, 256] on input "Create Family" at bounding box center [111, 256] width 39 height 12
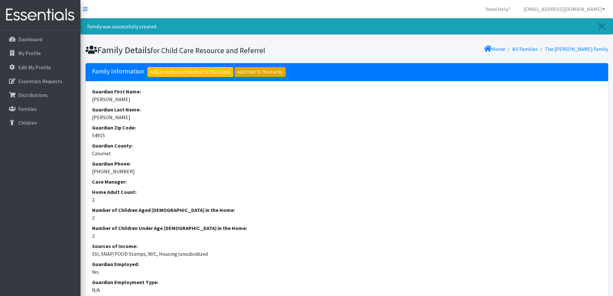
click at [244, 72] on link "Add Child To This Family" at bounding box center [260, 72] width 51 height 10
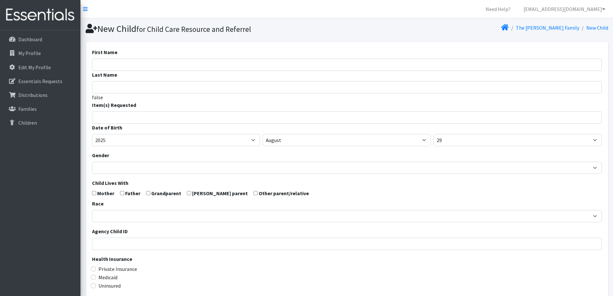
select select
click at [232, 64] on input "First Name" at bounding box center [347, 65] width 510 height 12
type input "Ava"
click at [225, 86] on input "Last Name" at bounding box center [347, 87] width 510 height 12
type input "[PERSON_NAME]"
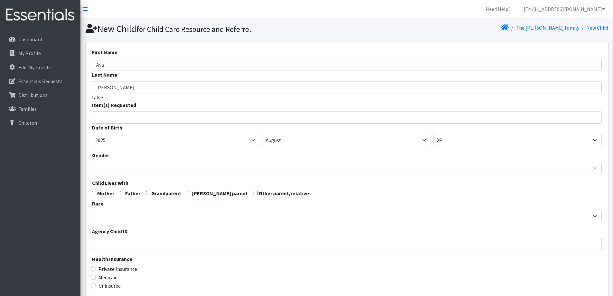
click at [228, 116] on input "search" at bounding box center [352, 117] width 508 height 6
click at [172, 65] on input "Ava" at bounding box center [347, 65] width 510 height 12
type input "A"
type input "[PERSON_NAME]"
click at [161, 117] on input "search" at bounding box center [352, 117] width 508 height 6
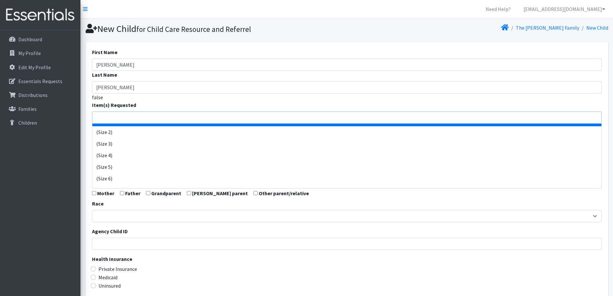
scroll to position [64, 0]
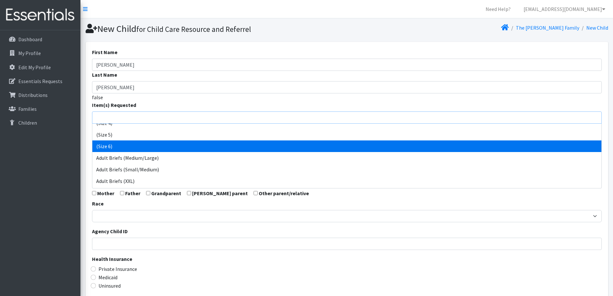
select select "14491"
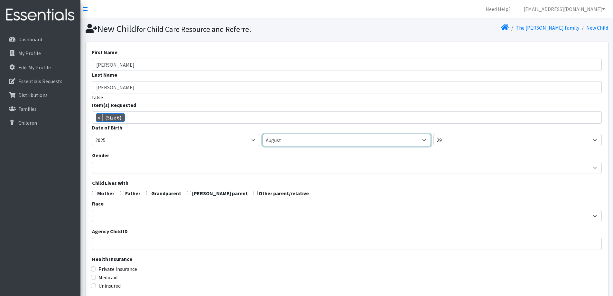
click at [286, 140] on select "January February March April May June July August September October November De…" at bounding box center [347, 140] width 168 height 12
click at [263, 134] on select "January February March April May June July August September October November De…" at bounding box center [347, 140] width 168 height 12
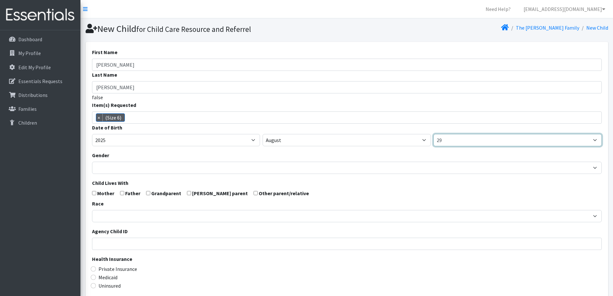
click at [473, 142] on select "1 2 3 4 5 6 7 8 9 10 11 12 13 14 15 16 17 18 19 20 21 22 23 24 25 26 27 28 29 3…" at bounding box center [518, 140] width 168 height 12
select select "6"
click at [434, 134] on select "1 2 3 4 5 6 7 8 9 10 11 12 13 14 15 16 17 18 19 20 21 22 23 24 25 26 27 28 29 3…" at bounding box center [518, 140] width 168 height 12
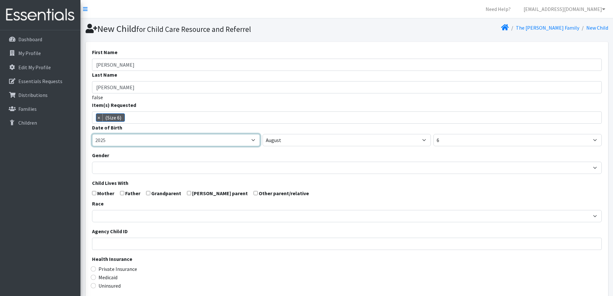
click at [166, 143] on select "2005 2006 2007 2008 2009 2010 2011 2012 2013 2014 2015 2016 2017 2018 2019 2020…" at bounding box center [176, 140] width 168 height 12
select select "2024"
click at [92, 134] on select "2005 2006 2007 2008 2009 2010 2011 2012 2013 2014 2015 2016 2017 2018 2019 2020…" at bounding box center [176, 140] width 168 height 12
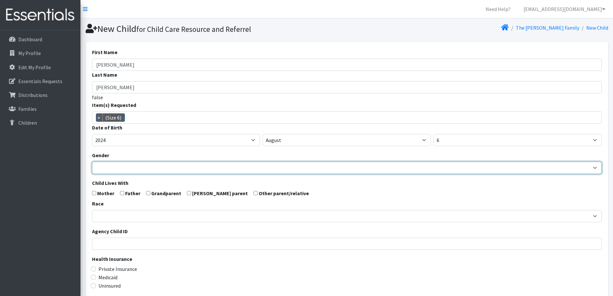
click at [155, 168] on select "Male Female" at bounding box center [347, 168] width 510 height 12
select select "Female"
click at [92, 162] on select "Male Female" at bounding box center [347, 168] width 510 height 12
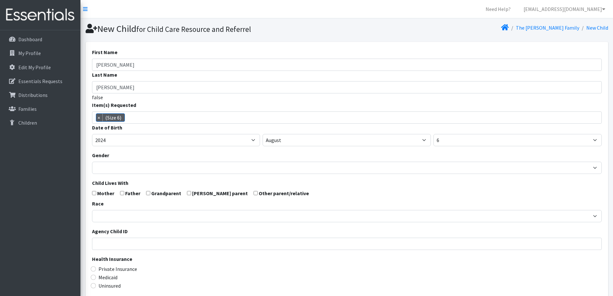
click at [147, 194] on input "checkbox" at bounding box center [148, 193] width 4 height 4
checkbox input "true"
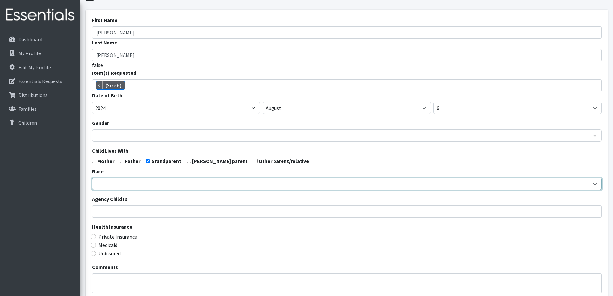
click at [148, 184] on select "African American Caucasian Hispanic Asian American Indian Pacific Islander Mult…" at bounding box center [347, 184] width 510 height 12
select select "Multi-racial"
click at [92, 178] on select "African American Caucasian Hispanic Asian American Indian Pacific Islander Mult…" at bounding box center [347, 184] width 510 height 12
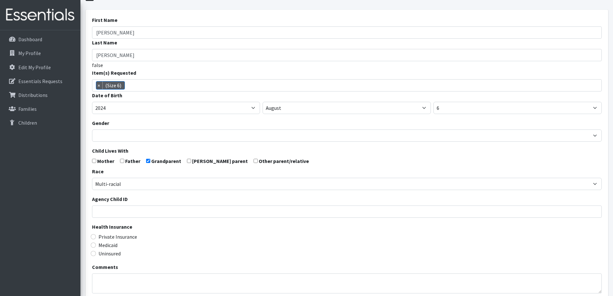
click at [109, 245] on label "Medicaid" at bounding box center [108, 245] width 19 height 8
click at [96, 245] on input "Medicaid" at bounding box center [93, 244] width 5 height 5
radio input "true"
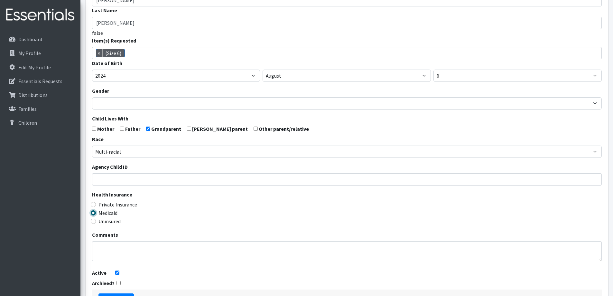
scroll to position [114, 0]
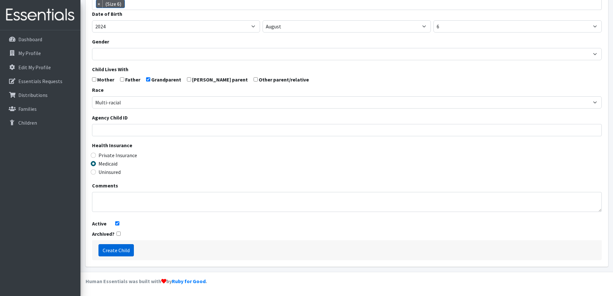
click at [126, 252] on input "Create Child" at bounding box center [116, 250] width 35 height 12
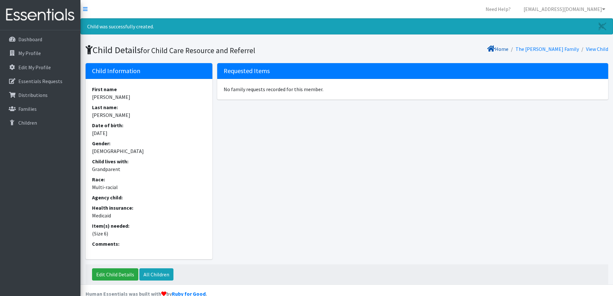
click at [509, 48] on link "Home" at bounding box center [497, 49] width 21 height 6
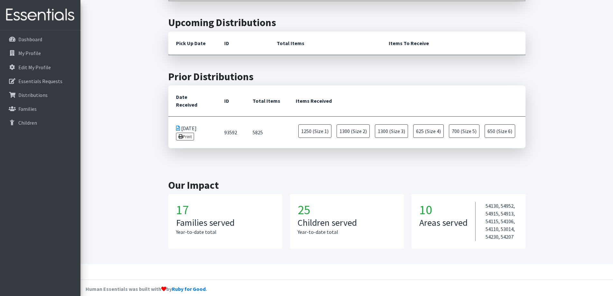
scroll to position [156, 0]
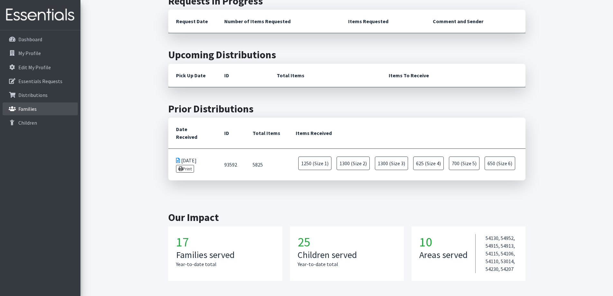
click at [32, 111] on p "Families" at bounding box center [27, 109] width 18 height 6
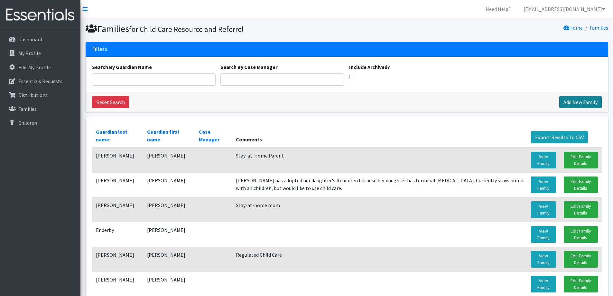
click at [577, 104] on link "Add New Family" at bounding box center [581, 102] width 42 height 12
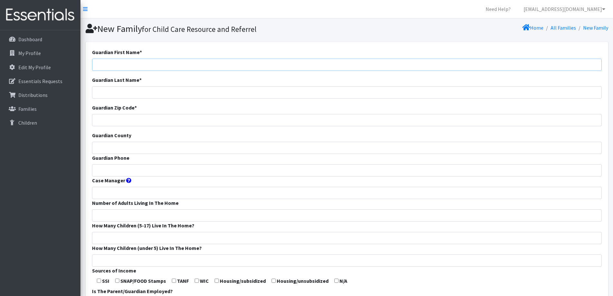
click at [272, 65] on input "Guardian First Name *" at bounding box center [347, 65] width 510 height 12
type input "Amber"
click at [266, 91] on input "Guardian Last Name *" at bounding box center [347, 92] width 510 height 12
type input "[PERSON_NAME]"
click at [234, 123] on input "Guardian Zip Code *" at bounding box center [347, 120] width 510 height 12
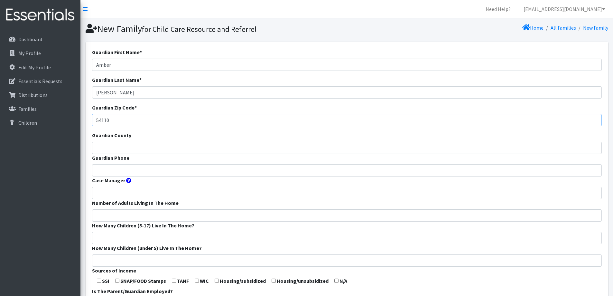
type input "54110"
click at [231, 143] on input "Guardian County" at bounding box center [347, 148] width 510 height 12
type input "Calumet"
click at [219, 171] on input "Guardian Phone" at bounding box center [347, 170] width 510 height 12
type input "920-858-8978"
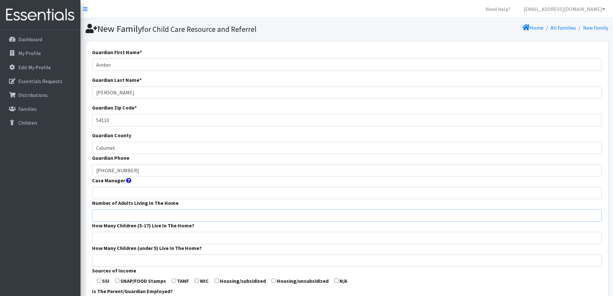
click at [206, 216] on input "Number of Adults Living In The Home" at bounding box center [347, 215] width 510 height 12
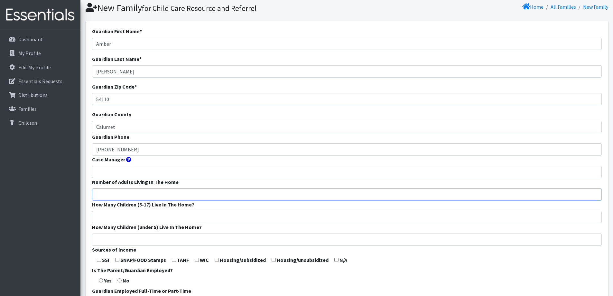
scroll to position [32, 0]
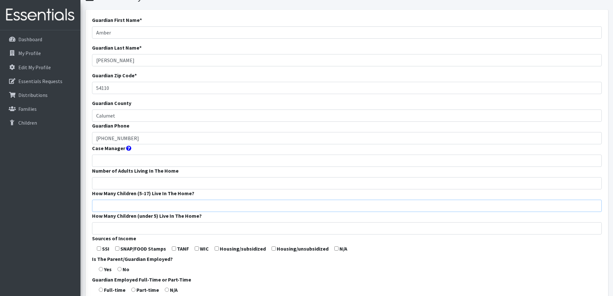
click at [210, 204] on input "How Many Children (5-17) Live In The Home?" at bounding box center [347, 206] width 510 height 12
type input "1"
click at [204, 181] on input "Number of Adults Living In The Home" at bounding box center [347, 183] width 510 height 12
type input "1"
click at [189, 233] on input "How Many Children (under 5) Live In The Home?" at bounding box center [347, 228] width 510 height 12
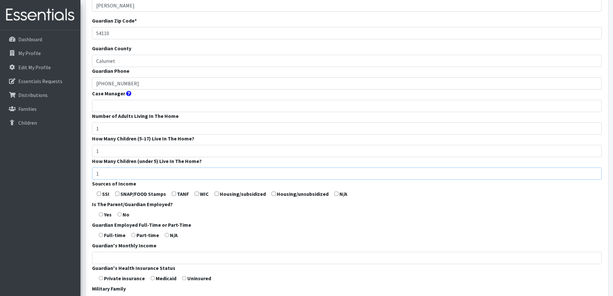
scroll to position [97, 0]
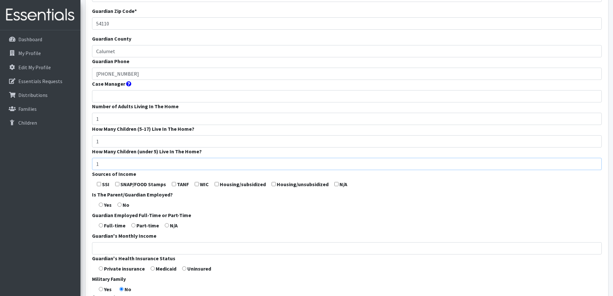
type input "1"
click at [130, 183] on label "SNAP/FOOD Stamps" at bounding box center [143, 184] width 46 height 8
click at [116, 184] on input "checkbox" at bounding box center [117, 184] width 4 height 4
checkbox input "true"
click at [165, 226] on input "radio" at bounding box center [167, 225] width 4 height 4
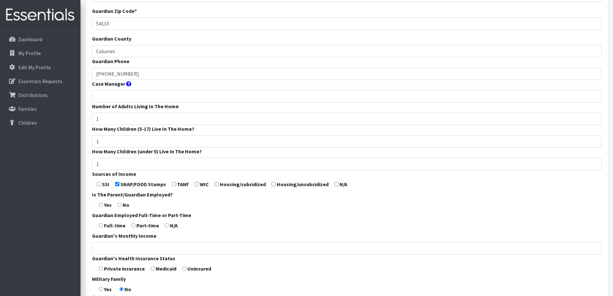
radio input "true"
click at [119, 206] on input "radio" at bounding box center [120, 205] width 4 height 4
radio input "true"
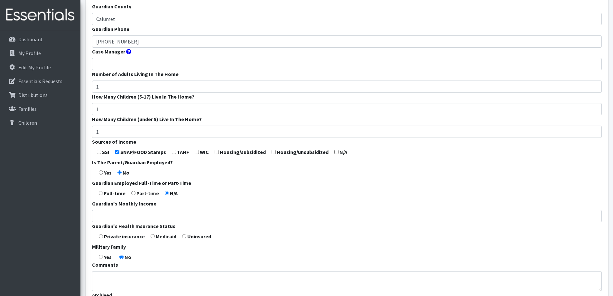
scroll to position [161, 0]
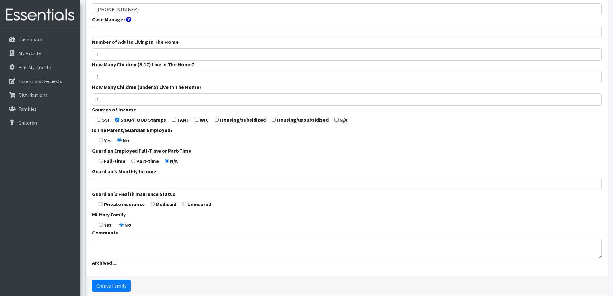
click at [153, 204] on input "radio" at bounding box center [153, 204] width 4 height 4
radio input "true"
click at [150, 249] on textarea "Comments" at bounding box center [347, 249] width 510 height 20
type textarea "Stay-at-home parent"
click at [114, 282] on input "Create Family" at bounding box center [111, 285] width 39 height 12
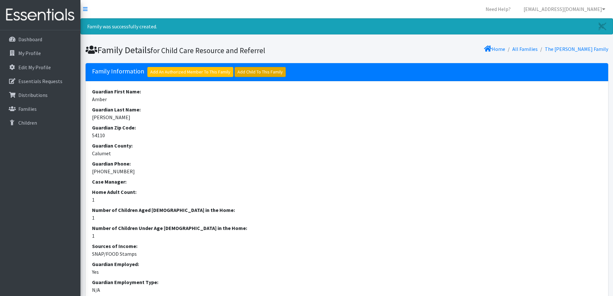
click at [249, 72] on link "Add Child To This Family" at bounding box center [260, 72] width 51 height 10
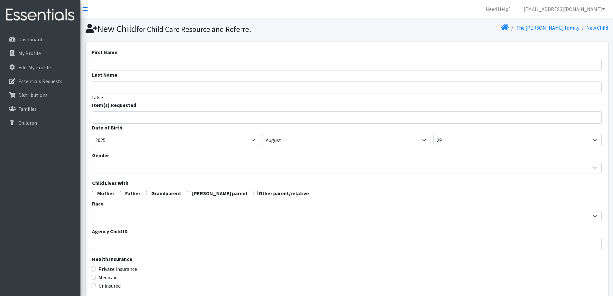
select select
click at [179, 64] on input "First Name" at bounding box center [347, 65] width 510 height 12
type input "Winnifred"
type input "Matz"
click at [208, 120] on ul at bounding box center [349, 116] width 514 height 8
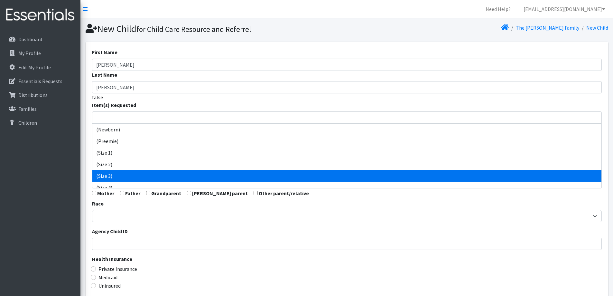
select select "14507"
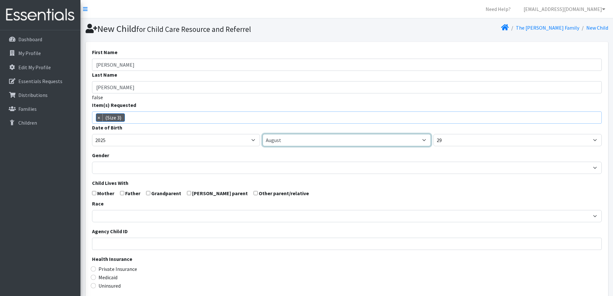
click at [307, 140] on select "January February March April May June July August September October November De…" at bounding box center [347, 140] width 168 height 12
select select "1"
click at [263, 134] on select "January February March April May June July August September October November De…" at bounding box center [347, 140] width 168 height 12
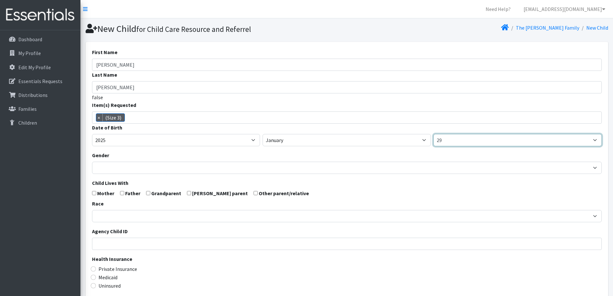
click at [453, 138] on select "1 2 3 4 5 6 7 8 9 10 11 12 13 14 15 16 17 18 19 20 21 22 23 24 25 26 27 28 29 3…" at bounding box center [518, 140] width 168 height 12
select select "27"
click at [434, 134] on select "1 2 3 4 5 6 7 8 9 10 11 12 13 14 15 16 17 18 19 20 21 22 23 24 25 26 27 28 29 3…" at bounding box center [518, 140] width 168 height 12
click at [424, 186] on form "First Name Winnifred Last Name Matz false Item(s) Requested (Newborn) (Preemie)…" at bounding box center [347, 210] width 510 height 325
click at [322, 159] on div "Gender Male Female" at bounding box center [347, 162] width 510 height 23
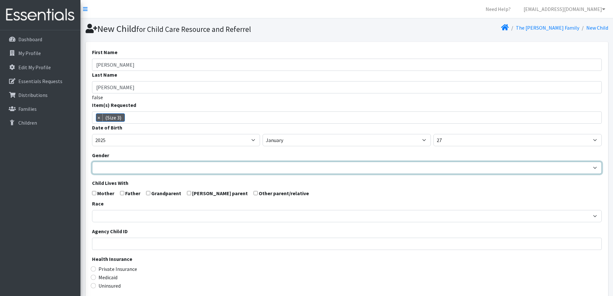
click at [321, 166] on select "Male Female" at bounding box center [347, 168] width 510 height 12
click at [92, 162] on select "Male Female" at bounding box center [347, 168] width 510 height 12
click at [314, 170] on select "Male Female" at bounding box center [347, 168] width 510 height 12
select select "Female"
click at [92, 162] on select "Male Female" at bounding box center [347, 168] width 510 height 12
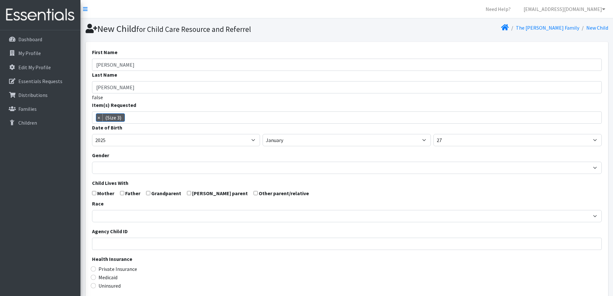
click at [96, 193] on form "First Name Winnifred Last Name Matz false Item(s) Requested (Newborn) (Preemie)…" at bounding box center [347, 210] width 510 height 325
click at [95, 193] on input "checkbox" at bounding box center [94, 193] width 4 height 4
checkbox input "true"
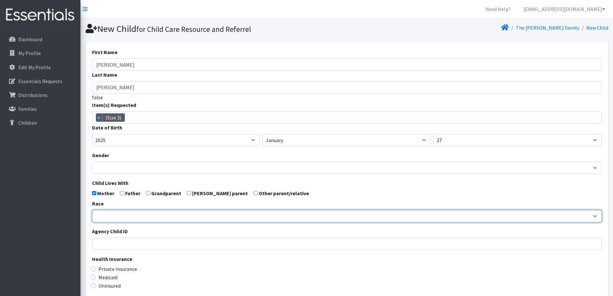
click at [117, 212] on select "African American Caucasian Hispanic Asian American Indian Pacific Islander Mult…" at bounding box center [347, 216] width 510 height 12
select select "Caucasian"
click at [92, 210] on select "African American Caucasian Hispanic Asian American Indian Pacific Islander Mult…" at bounding box center [347, 216] width 510 height 12
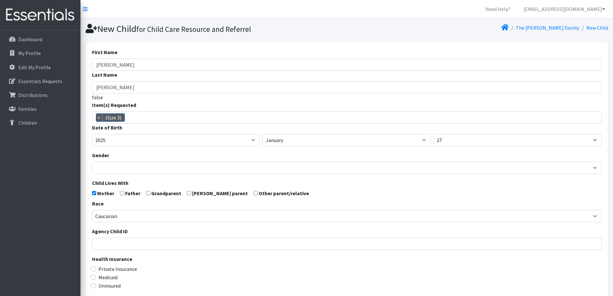
click at [317, 192] on form "First Name Winnifred Last Name Matz false Item(s) Requested (Newborn) (Preemie)…" at bounding box center [347, 210] width 510 height 325
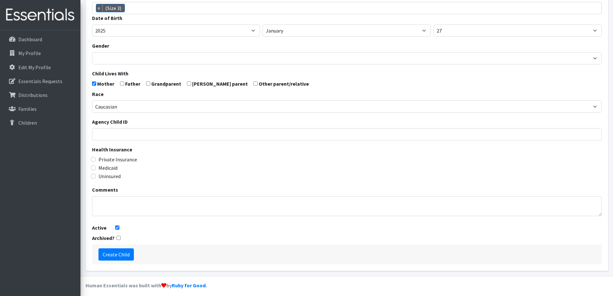
scroll to position [114, 0]
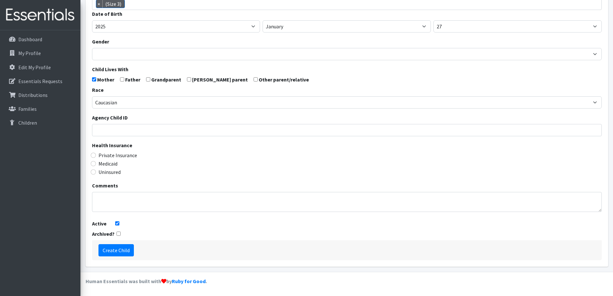
click at [101, 163] on label "Medicaid" at bounding box center [108, 164] width 19 height 8
click at [96, 163] on input "Medicaid" at bounding box center [93, 163] width 5 height 5
radio input "true"
click at [115, 254] on input "Create Child" at bounding box center [116, 250] width 35 height 12
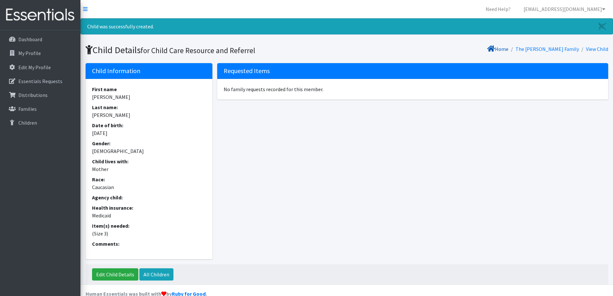
click at [509, 48] on link "Home" at bounding box center [497, 49] width 21 height 6
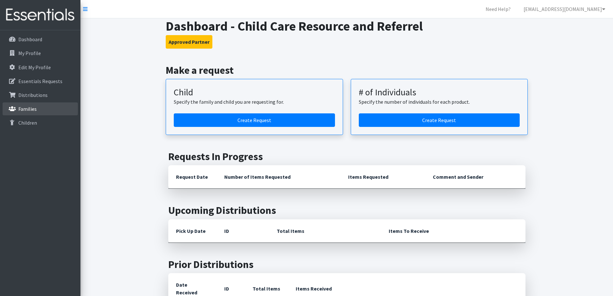
click at [34, 106] on p "Families" at bounding box center [27, 109] width 18 height 6
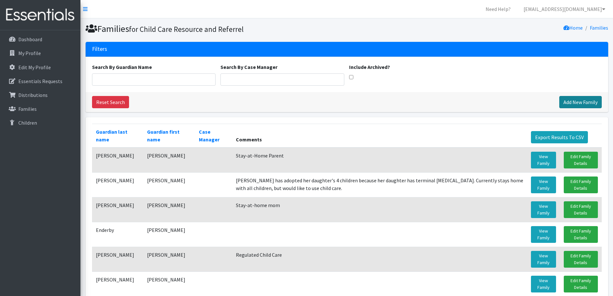
click at [588, 103] on link "Add New Family" at bounding box center [581, 102] width 42 height 12
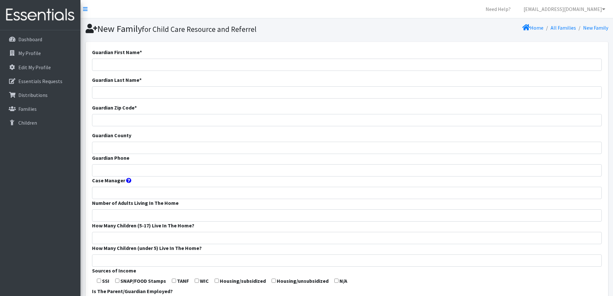
click at [364, 56] on div "Guardian First Name *" at bounding box center [347, 59] width 510 height 23
click at [364, 63] on input "Guardian First Name *" at bounding box center [347, 65] width 510 height 12
type input "Katelynn"
type input "[PERSON_NAME]"
click at [334, 117] on input "Guardian Zip Code *" at bounding box center [347, 120] width 510 height 12
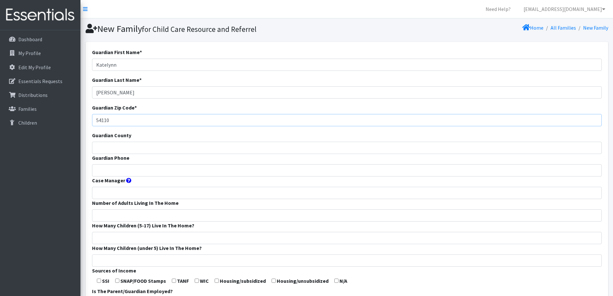
type input "54110"
click at [316, 148] on input "Guardian County" at bounding box center [347, 148] width 510 height 12
type input "Calumet"
click at [294, 170] on input "Guardian Phone" at bounding box center [347, 170] width 510 height 12
type input "[PHONE_NUMBER]"
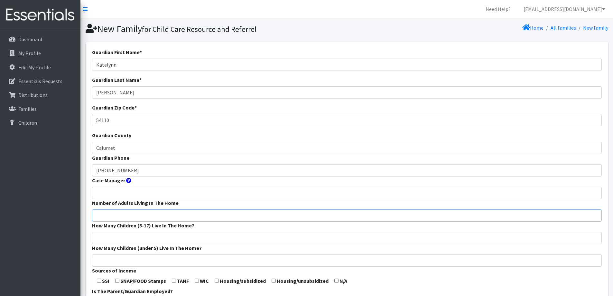
click at [277, 219] on input "Number of Adults Living In The Home" at bounding box center [347, 215] width 510 height 12
type input "2"
click at [229, 235] on input "How Many Children (5-17) Live In The Home?" at bounding box center [347, 238] width 510 height 12
type input "0"
click at [229, 261] on input "How Many Children (under 5) Live In The Home?" at bounding box center [347, 260] width 510 height 12
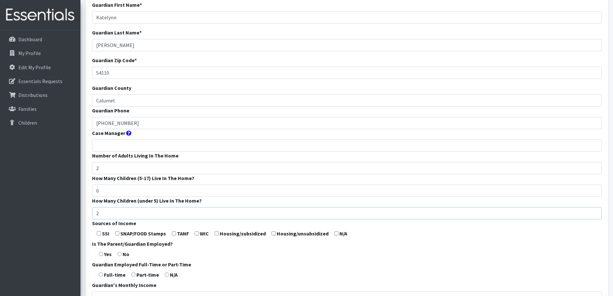
scroll to position [64, 0]
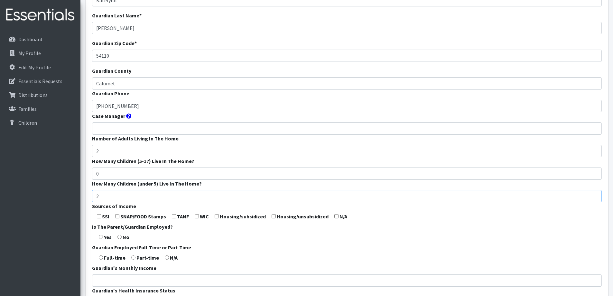
type input "2"
click at [117, 216] on input "checkbox" at bounding box center [117, 216] width 4 height 4
checkbox input "true"
click at [195, 217] on input "checkbox" at bounding box center [197, 216] width 4 height 4
checkbox input "true"
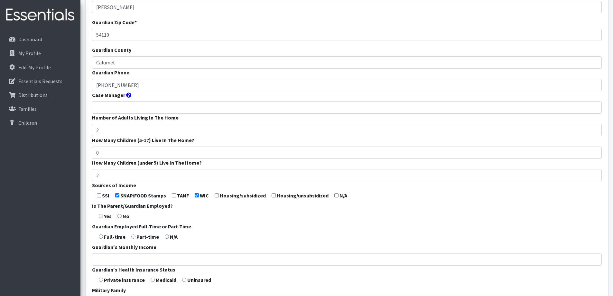
scroll to position [97, 0]
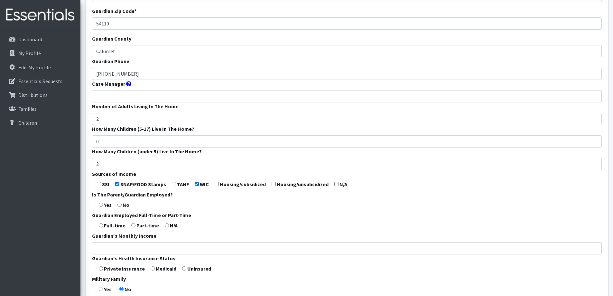
click at [120, 204] on input "radio" at bounding box center [120, 205] width 4 height 4
radio input "true"
click at [164, 226] on form "Guardian First Name * Katelynn Guardian Last Name * Collins Guardian Zip Code *…" at bounding box center [347, 143] width 510 height 382
click at [165, 225] on input "radio" at bounding box center [167, 225] width 4 height 4
radio input "true"
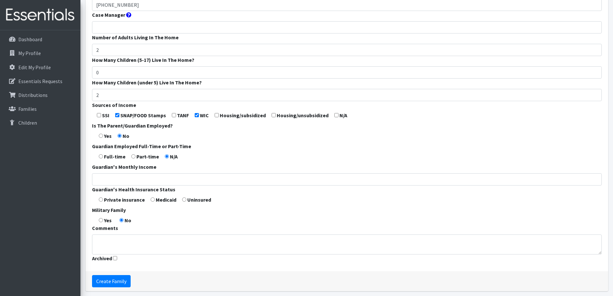
scroll to position [190, 0]
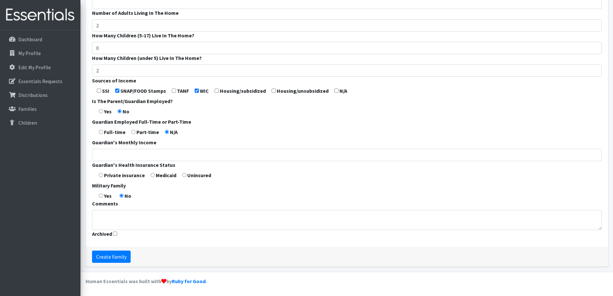
click at [152, 175] on input "radio" at bounding box center [153, 175] width 4 height 4
radio input "true"
click at [111, 260] on input "Create Family" at bounding box center [111, 256] width 39 height 12
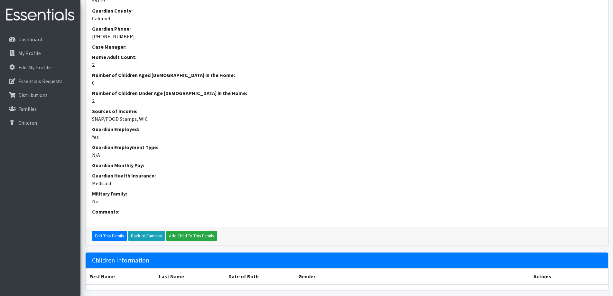
scroll to position [193, 0]
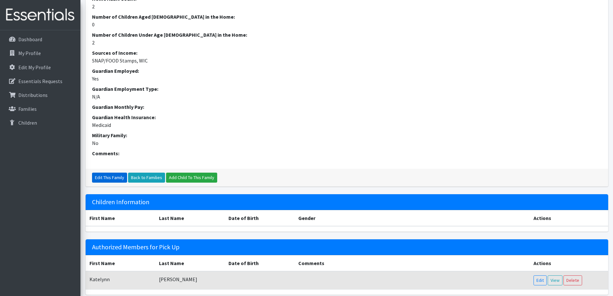
click at [107, 175] on link "Edit This Family" at bounding box center [109, 178] width 35 height 10
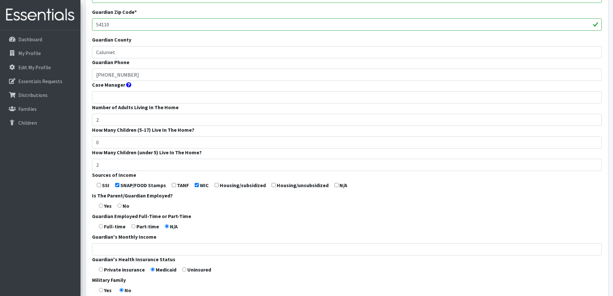
scroll to position [190, 0]
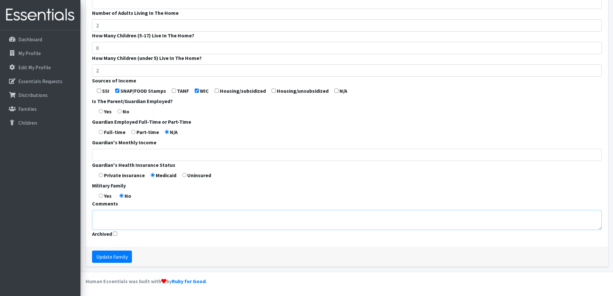
click at [158, 220] on textarea "Comments" at bounding box center [347, 220] width 510 height 20
type textarea "Stay-at-home parent"
click at [111, 257] on input "Update Family" at bounding box center [112, 256] width 40 height 12
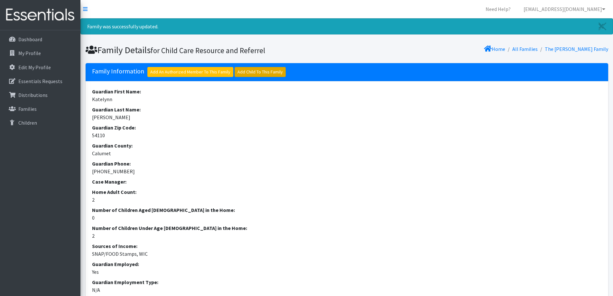
click at [270, 74] on link "Add Child To This Family" at bounding box center [260, 72] width 51 height 10
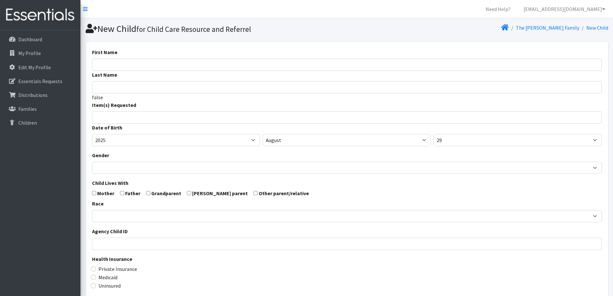
select select
click at [216, 65] on input "First Name" at bounding box center [347, 65] width 510 height 12
type input "[PERSON_NAME]"
click at [168, 120] on ul at bounding box center [349, 116] width 514 height 8
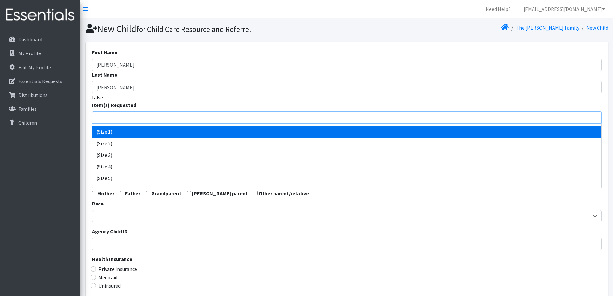
scroll to position [32, 0]
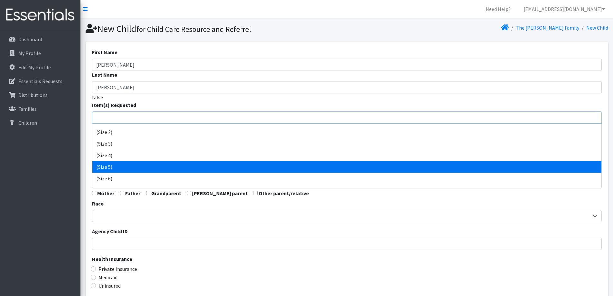
select select "14488"
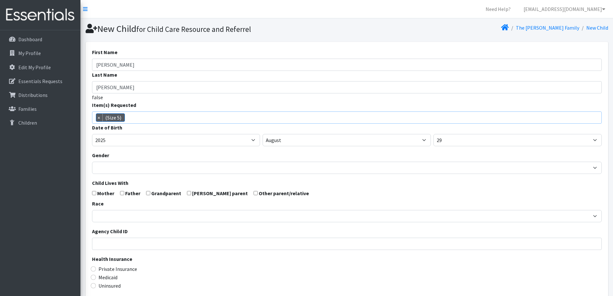
scroll to position [41, 0]
click at [245, 142] on select "2005 2006 2007 2008 2009 2010 2011 2012 2013 2014 2015 2016 2017 2018 2019 2020…" at bounding box center [176, 140] width 168 height 12
select select "2022"
click at [92, 134] on select "2005 2006 2007 2008 2009 2010 2011 2012 2013 2014 2015 2016 2017 2018 2019 2020…" at bounding box center [176, 140] width 168 height 12
click at [318, 147] on form "First Name Lucille Last Name Schwartz false Item(s) Requested (Newborn) (Preemi…" at bounding box center [347, 210] width 510 height 325
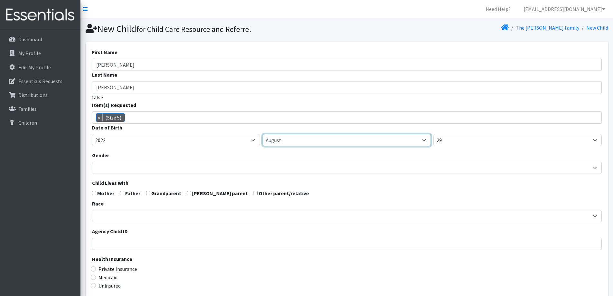
click at [318, 141] on select "January February March April May June July August September October November De…" at bounding box center [347, 140] width 168 height 12
select select "3"
click at [263, 134] on select "January February March April May June July August September October November De…" at bounding box center [347, 140] width 168 height 12
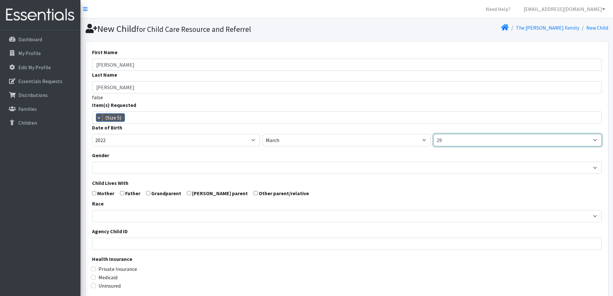
click at [459, 139] on select "1 2 3 4 5 6 7 8 9 10 11 12 13 14 15 16 17 18 19 20 21 22 23 24 25 26 27 28 29 3…" at bounding box center [518, 140] width 168 height 12
select select "21"
click at [434, 134] on select "1 2 3 4 5 6 7 8 9 10 11 12 13 14 15 16 17 18 19 20 21 22 23 24 25 26 27 28 29 3…" at bounding box center [518, 140] width 168 height 12
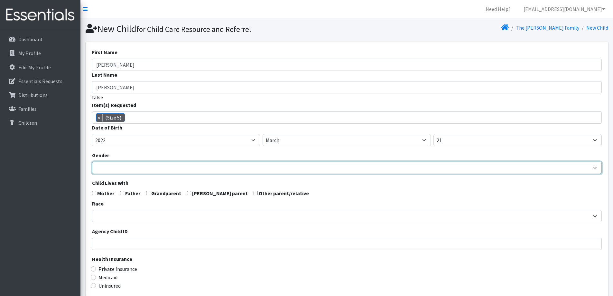
click at [283, 163] on select "Male Female" at bounding box center [347, 168] width 510 height 12
select select "Female"
click at [92, 162] on select "Male Female" at bounding box center [347, 168] width 510 height 12
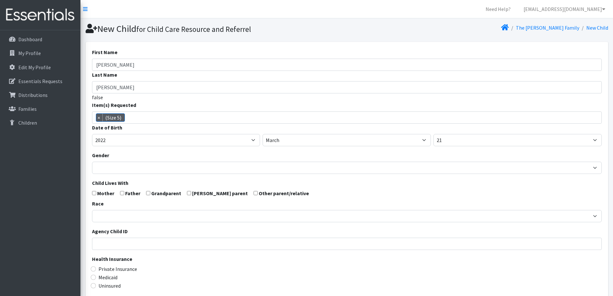
click at [95, 191] on input "checkbox" at bounding box center [94, 193] width 4 height 4
checkbox input "true"
click at [121, 192] on input "checkbox" at bounding box center [122, 193] width 4 height 4
checkbox input "true"
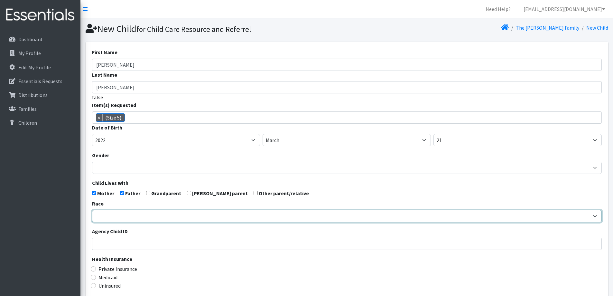
click at [127, 215] on select "African American Caucasian Hispanic Asian American Indian Pacific Islander Mult…" at bounding box center [347, 216] width 510 height 12
select select "Caucasian"
click at [92, 210] on select "African American Caucasian Hispanic Asian American Indian Pacific Islander Mult…" at bounding box center [347, 216] width 510 height 12
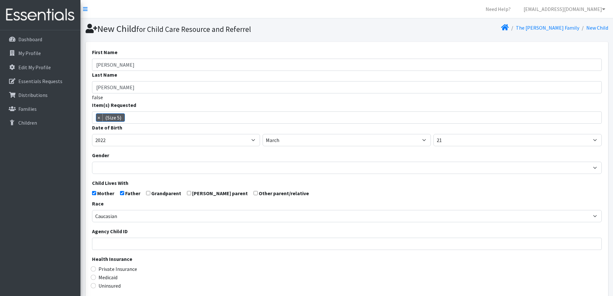
click at [184, 266] on div "Private Insurance" at bounding box center [347, 269] width 510 height 8
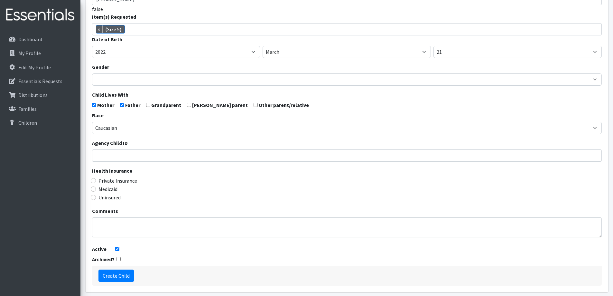
scroll to position [97, 0]
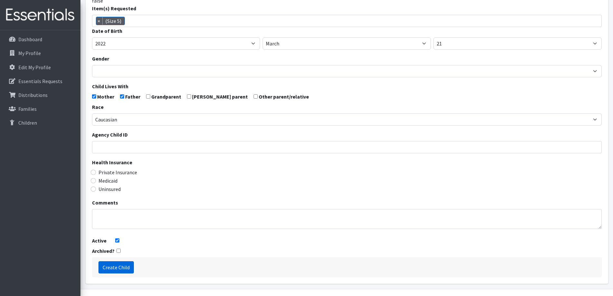
click at [120, 266] on input "Create Child" at bounding box center [116, 267] width 35 height 12
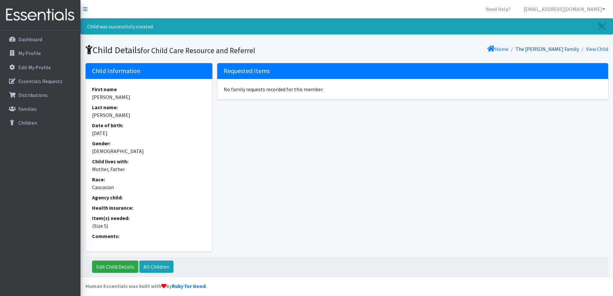
click at [548, 47] on link "The [PERSON_NAME] Family" at bounding box center [547, 49] width 63 height 6
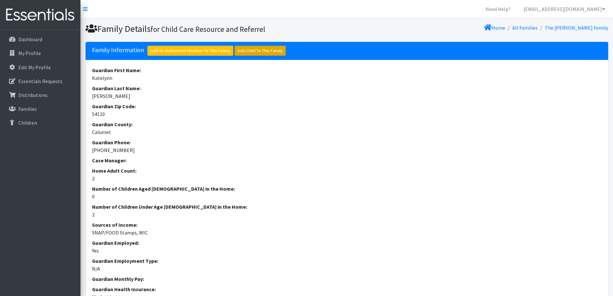
click at [245, 48] on link "Add Child To This Family" at bounding box center [260, 51] width 51 height 10
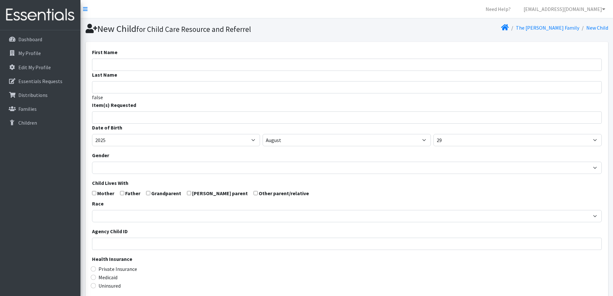
select select
click at [285, 66] on input "First Name" at bounding box center [347, 65] width 510 height 12
type input "Maeve"
type input "[PERSON_NAME]"
click at [279, 119] on ul at bounding box center [349, 116] width 514 height 8
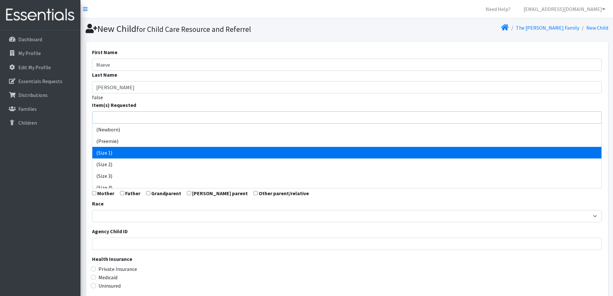
select select "14509"
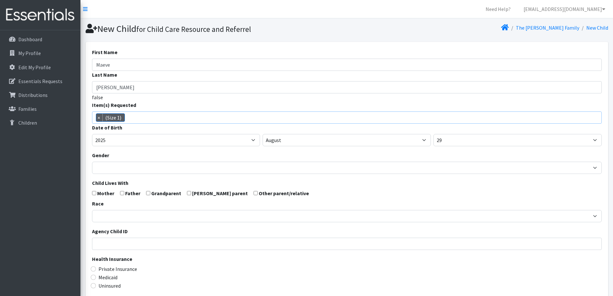
scroll to position [14, 0]
click at [218, 143] on select "2005 2006 2007 2008 2009 2010 2011 2012 2013 2014 2015 2016 2017 2018 2019 2020…" at bounding box center [176, 140] width 168 height 12
select select "2023"
click at [92, 134] on select "2005 2006 2007 2008 2009 2010 2011 2012 2013 2014 2015 2016 2017 2018 2019 2020…" at bounding box center [176, 140] width 168 height 12
click at [411, 140] on select "January February March April May June July August September October November De…" at bounding box center [347, 140] width 168 height 12
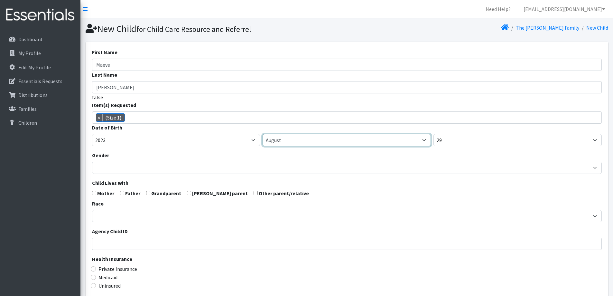
select select "9"
click at [263, 134] on select "January February March April May June July August September October November De…" at bounding box center [347, 140] width 168 height 12
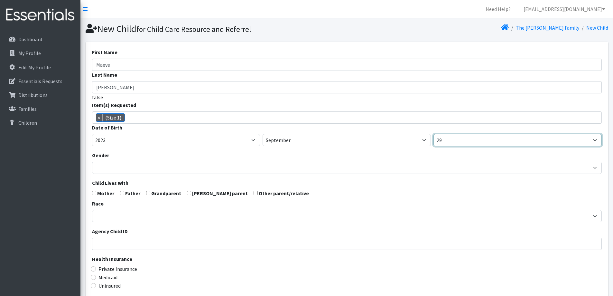
click at [514, 144] on select "1 2 3 4 5 6 7 8 9 10 11 12 13 14 15 16 17 18 19 20 21 22 23 24 25 26 27 28 29 3…" at bounding box center [518, 140] width 168 height 12
select select "20"
click at [434, 134] on select "1 2 3 4 5 6 7 8 9 10 11 12 13 14 15 16 17 18 19 20 21 22 23 24 25 26 27 28 29 3…" at bounding box center [518, 140] width 168 height 12
click at [414, 153] on div "Gender Male Female" at bounding box center [347, 162] width 510 height 23
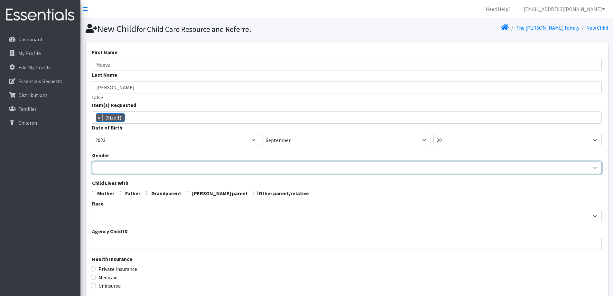
click at [256, 173] on select "Male Female" at bounding box center [347, 168] width 510 height 12
select select "Female"
click at [92, 162] on select "Male Female" at bounding box center [347, 168] width 510 height 12
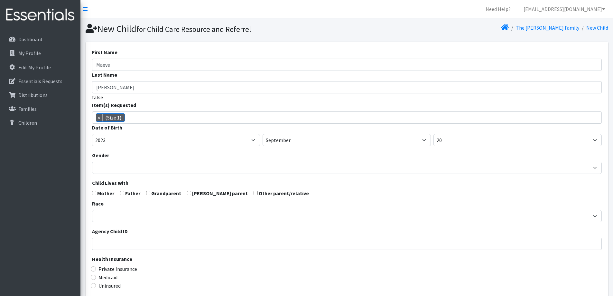
click at [123, 193] on input "checkbox" at bounding box center [122, 193] width 4 height 4
checkbox input "true"
click at [94, 192] on input "checkbox" at bounding box center [94, 193] width 4 height 4
checkbox input "true"
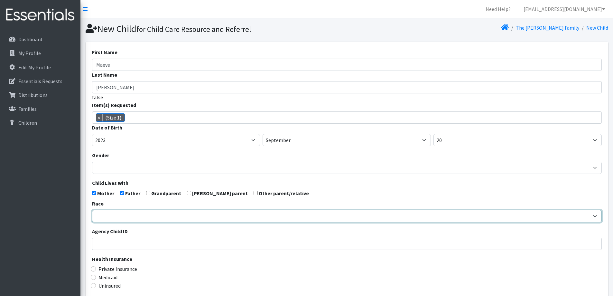
click at [106, 222] on select "African American Caucasian Hispanic Asian American Indian Pacific Islander Mult…" at bounding box center [347, 216] width 510 height 12
select select "Caucasian"
click at [92, 210] on select "African American Caucasian Hispanic Asian American Indian Pacific Islander Mult…" at bounding box center [347, 216] width 510 height 12
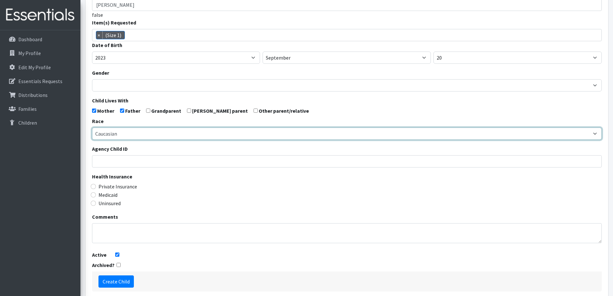
scroll to position [97, 0]
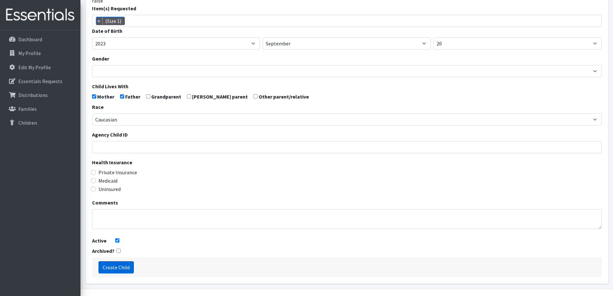
click at [124, 266] on input "Create Child" at bounding box center [116, 267] width 35 height 12
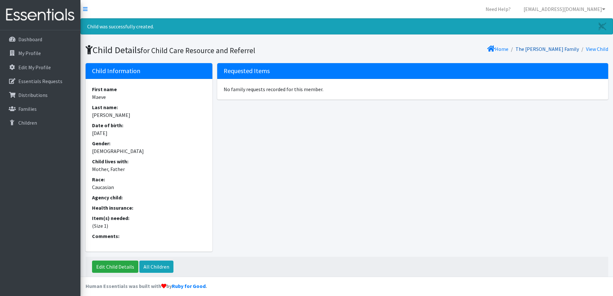
click at [564, 50] on link "The [PERSON_NAME] Family" at bounding box center [547, 49] width 63 height 6
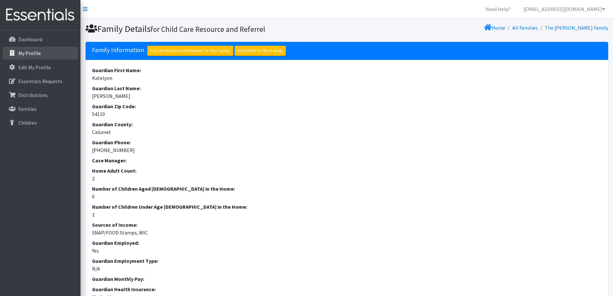
click at [48, 56] on link "My Profile" at bounding box center [40, 53] width 75 height 13
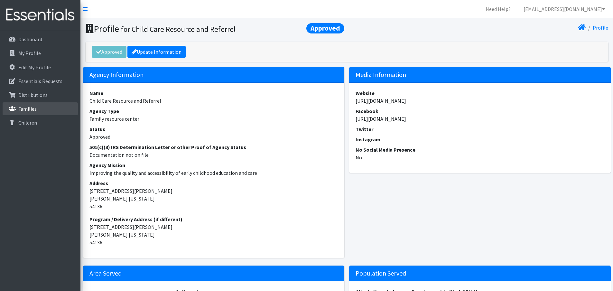
click at [38, 108] on link "Families" at bounding box center [40, 108] width 75 height 13
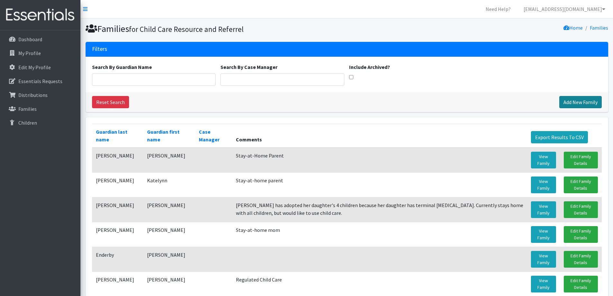
click at [589, 101] on link "Add New Family" at bounding box center [581, 102] width 42 height 12
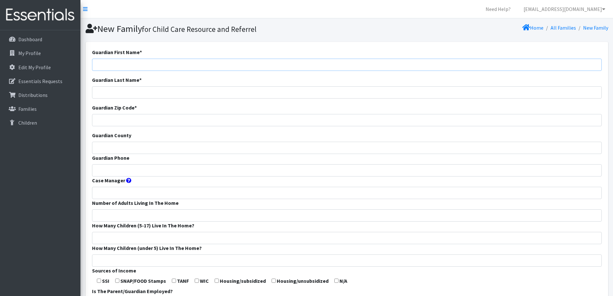
click at [270, 67] on input "Guardian First Name *" at bounding box center [347, 65] width 510 height 12
type input "Nalia"
type input "[PERSON_NAME]"
click at [191, 124] on input "Guardian Zip Code *" at bounding box center [347, 120] width 510 height 12
type input "54110"
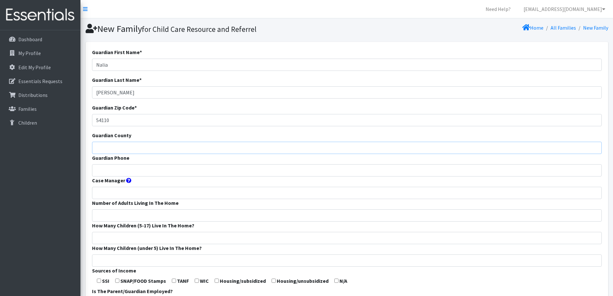
click at [193, 149] on input "Guardian County" at bounding box center [347, 148] width 510 height 12
type input "Calumet"
click at [190, 171] on input "Guardian Phone" at bounding box center [347, 170] width 510 height 12
type input "[PHONE_NUMBER]"
click at [195, 214] on input "Number of Adults Living In The Home" at bounding box center [347, 215] width 510 height 12
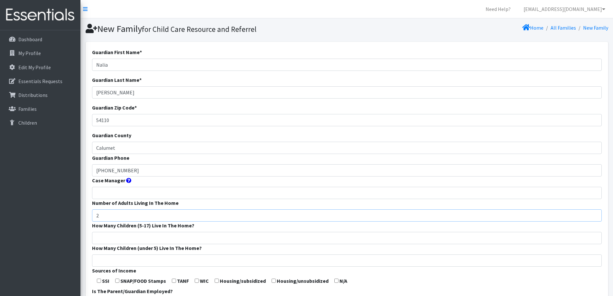
type input "2"
click at [178, 237] on input "How Many Children (5-17) Live In The Home?" at bounding box center [347, 238] width 510 height 12
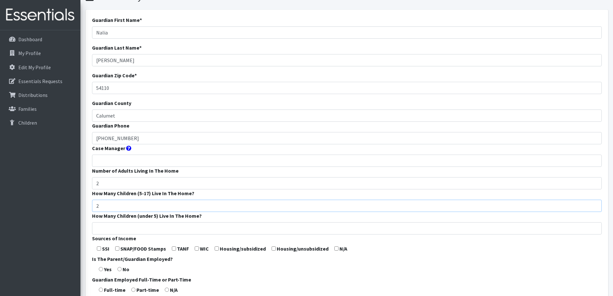
type input "2"
click at [159, 227] on input "How Many Children (under 5) Live In The Home?" at bounding box center [347, 228] width 510 height 12
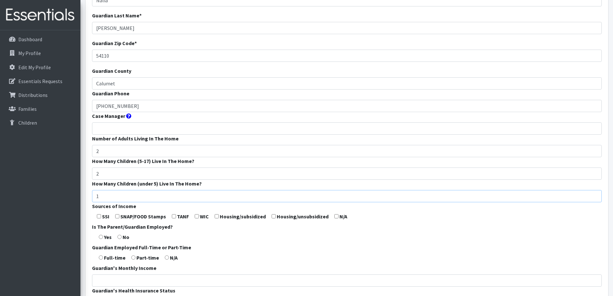
type input "1"
click at [349, 229] on form "Guardian First Name * [PERSON_NAME] Guardian Last Name * [PERSON_NAME] Guardian…" at bounding box center [347, 175] width 510 height 382
click at [125, 216] on label "SNAP/FOOD Stamps" at bounding box center [143, 216] width 46 height 8
click at [118, 215] on input "checkbox" at bounding box center [117, 216] width 4 height 4
checkbox input "true"
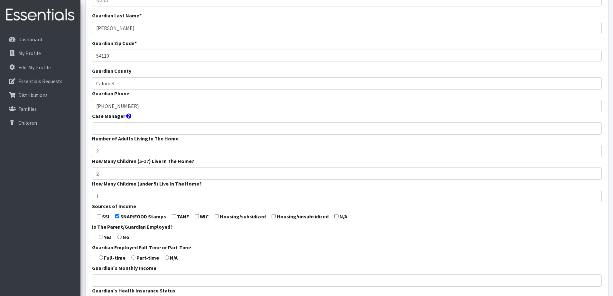
click at [194, 215] on form "Guardian First Name * [PERSON_NAME] Guardian Last Name * [PERSON_NAME] Guardian…" at bounding box center [347, 175] width 510 height 382
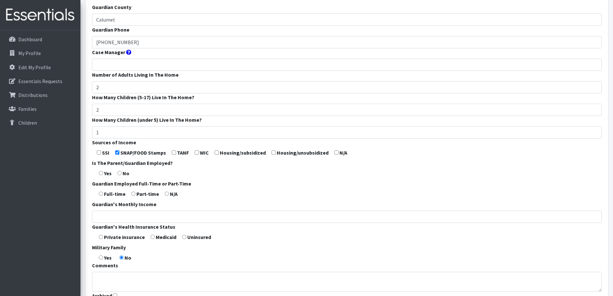
scroll to position [129, 0]
